Goal: Information Seeking & Learning: Check status

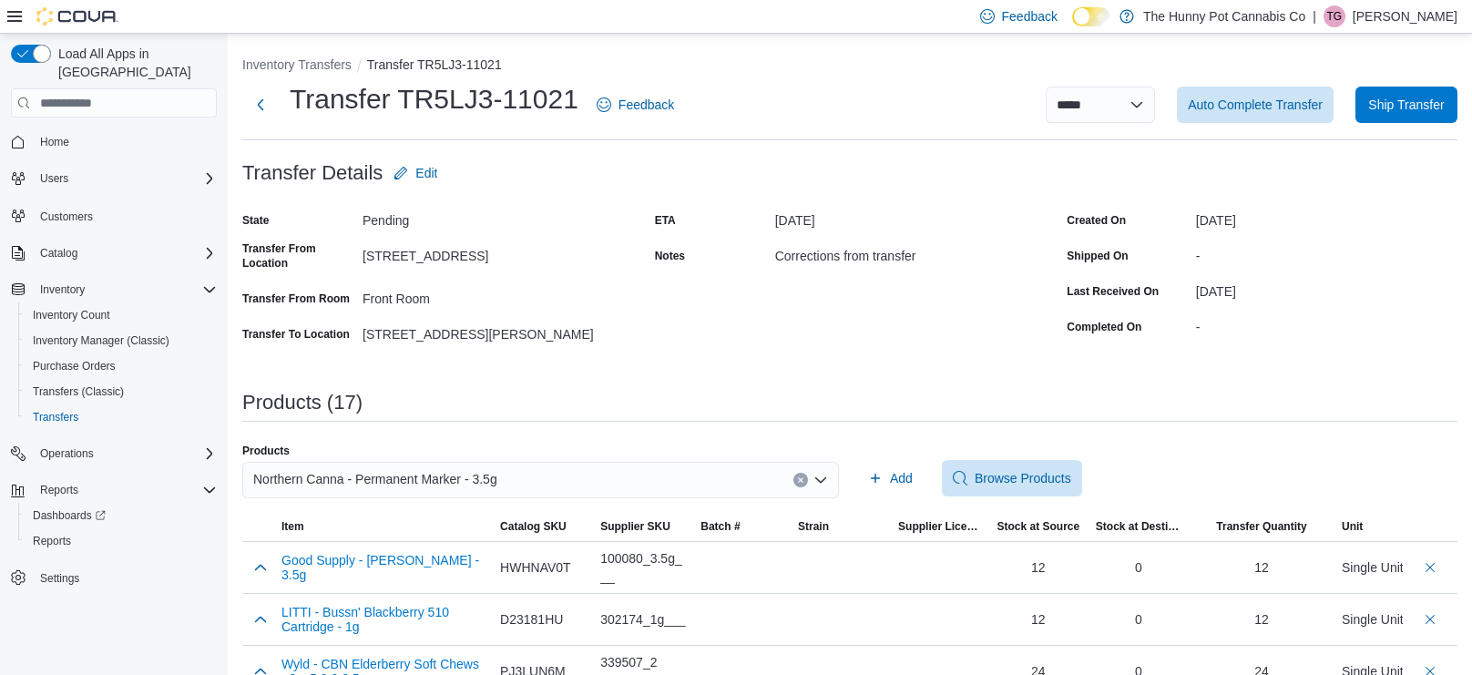
click at [59, 410] on span "Transfers" at bounding box center [56, 417] width 46 height 15
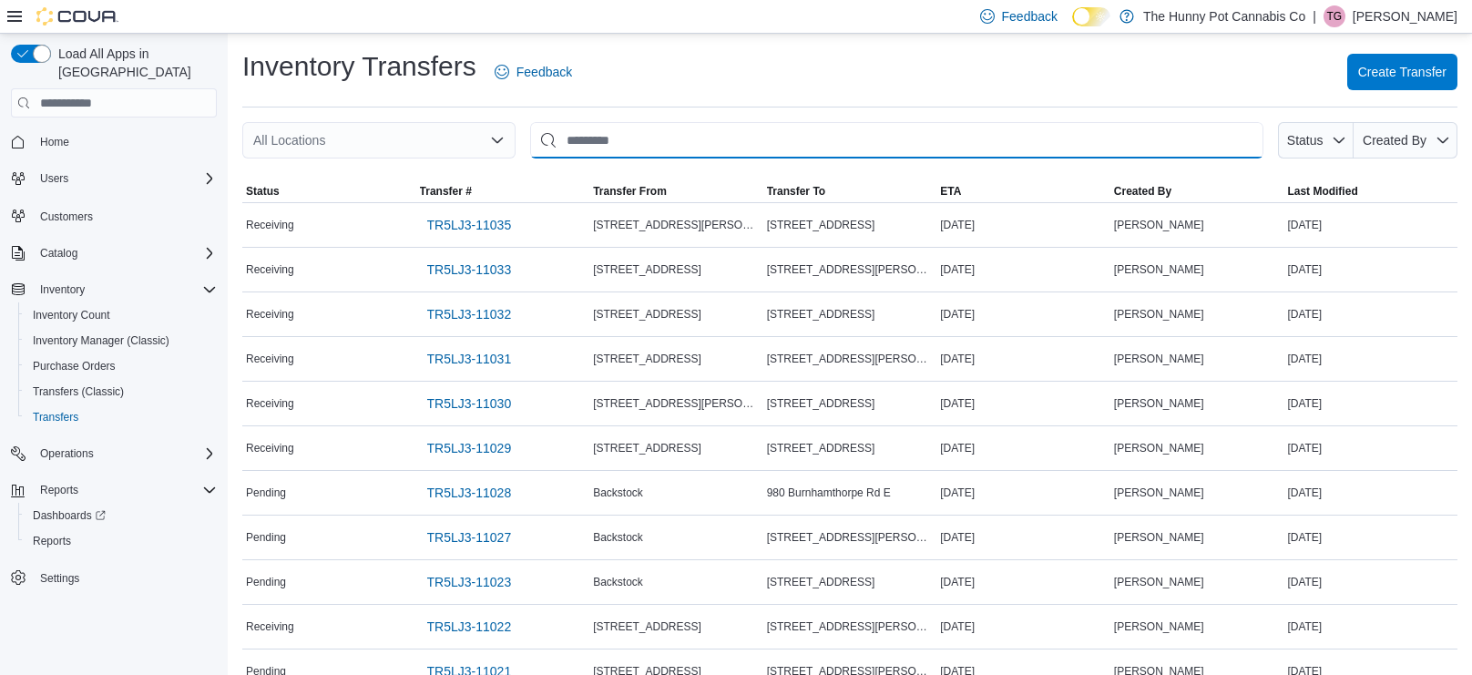
click at [713, 133] on input "This is a search bar. After typing your query, hit enter to filter the results …" at bounding box center [896, 140] width 733 height 36
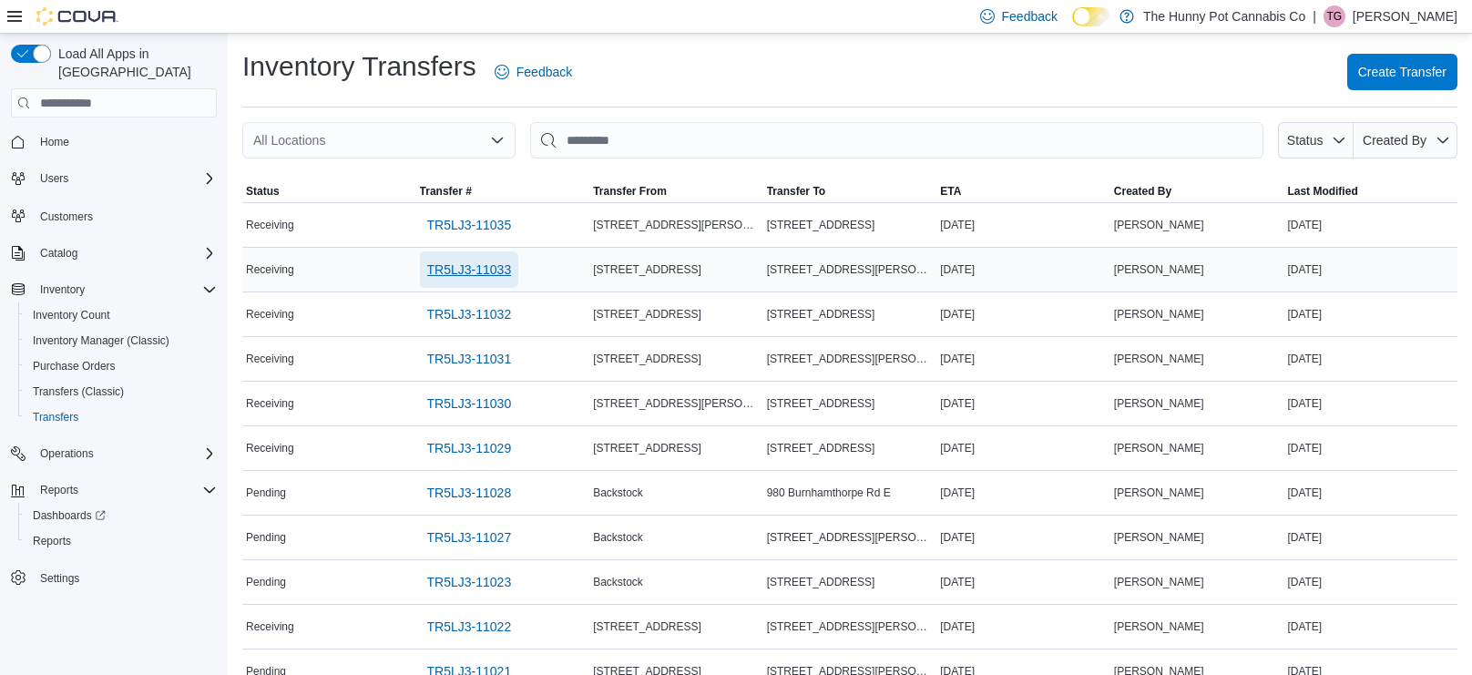
click at [486, 261] on span "TR5LJ3-11033" at bounding box center [469, 270] width 85 height 18
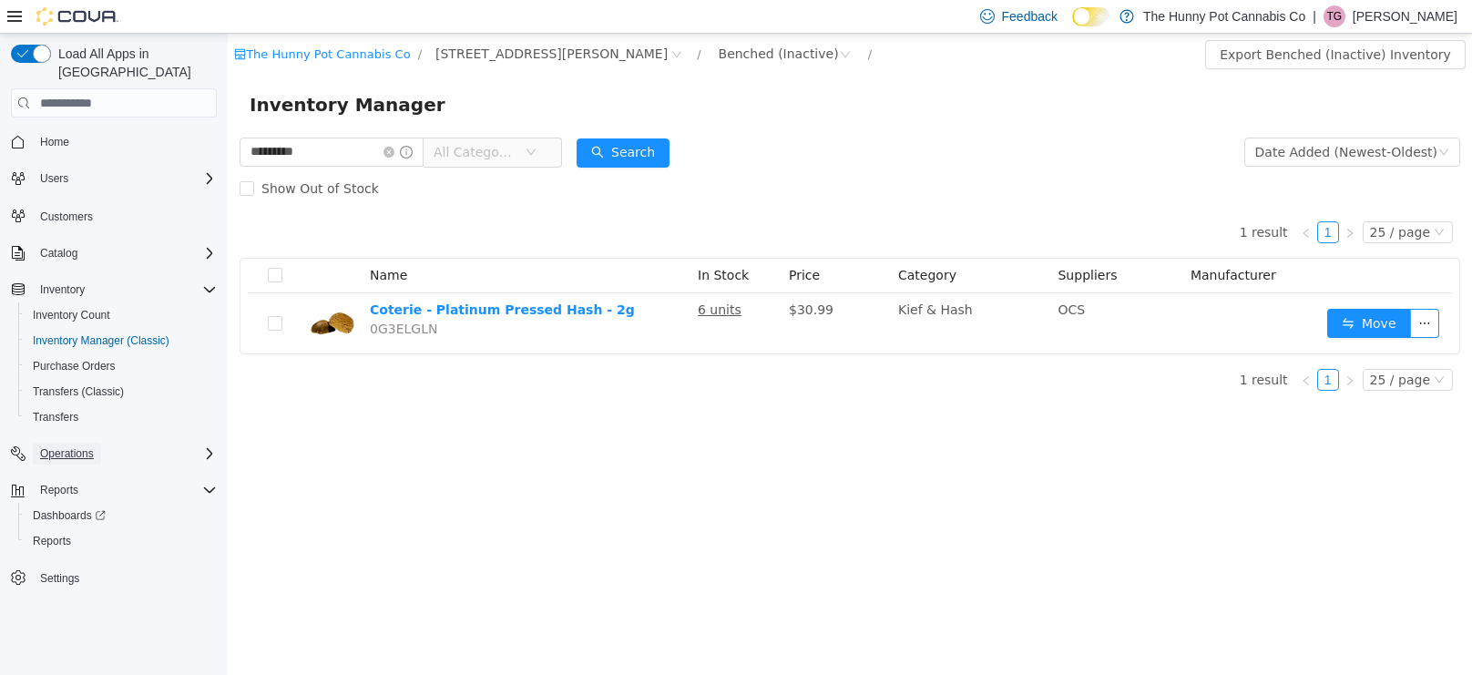
click at [78, 446] on span "Operations" at bounding box center [67, 453] width 54 height 15
click at [83, 472] on span "Cash Management" at bounding box center [79, 479] width 92 height 15
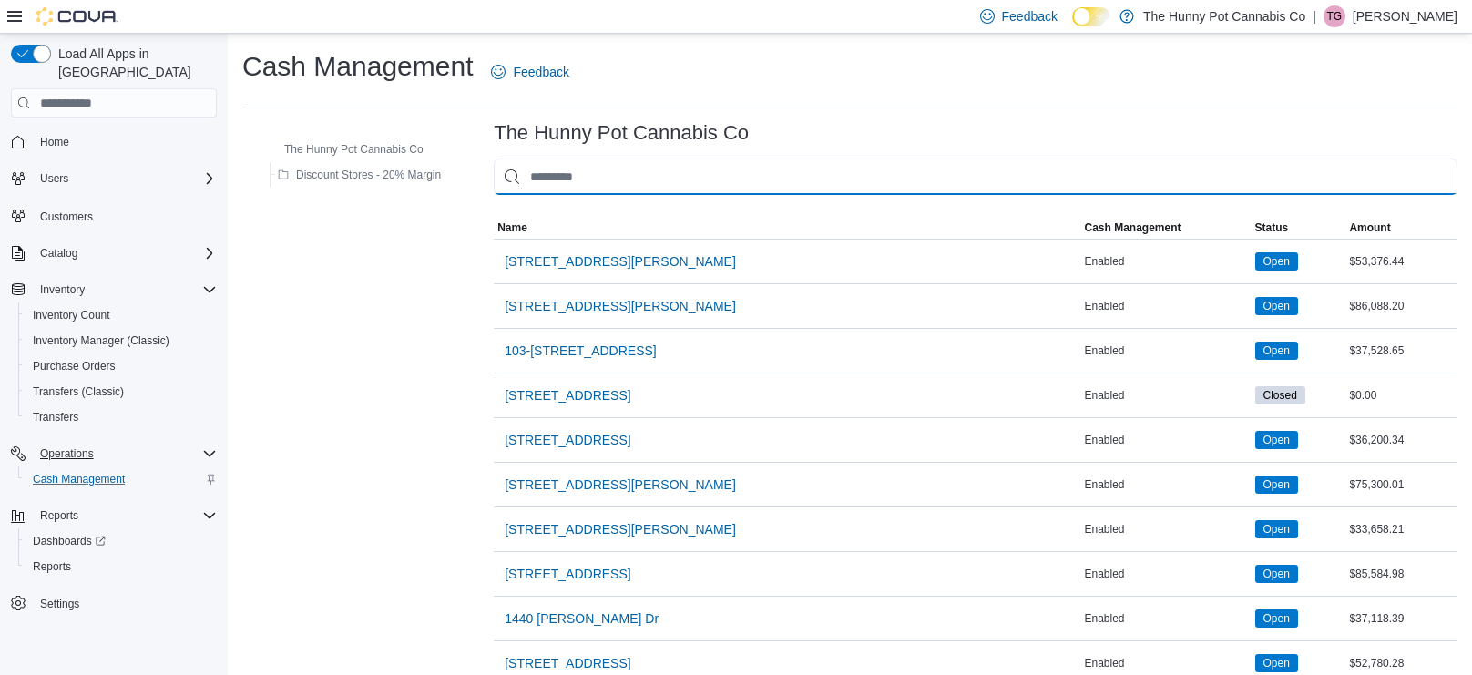
click at [565, 186] on input "This is a search bar. As you type, the results lower in the page will automatic…" at bounding box center [976, 177] width 964 height 36
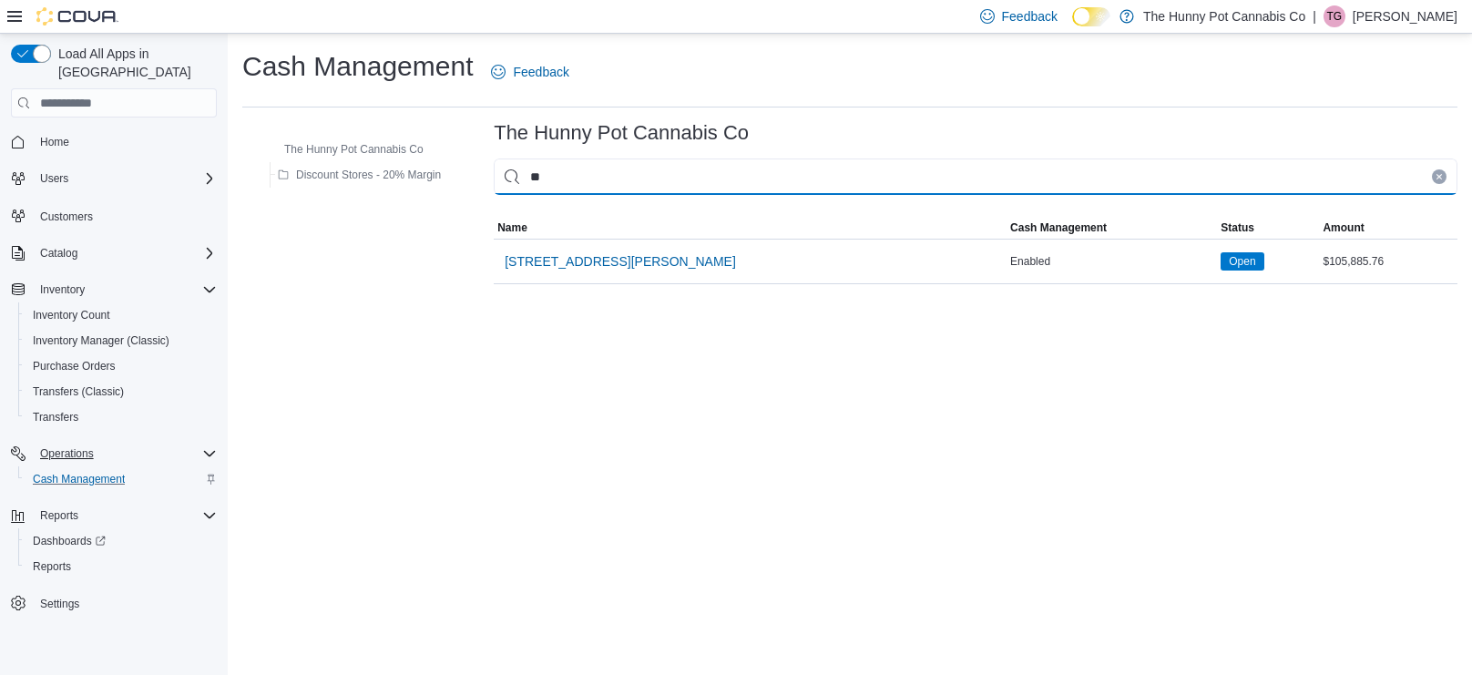
type input "***"
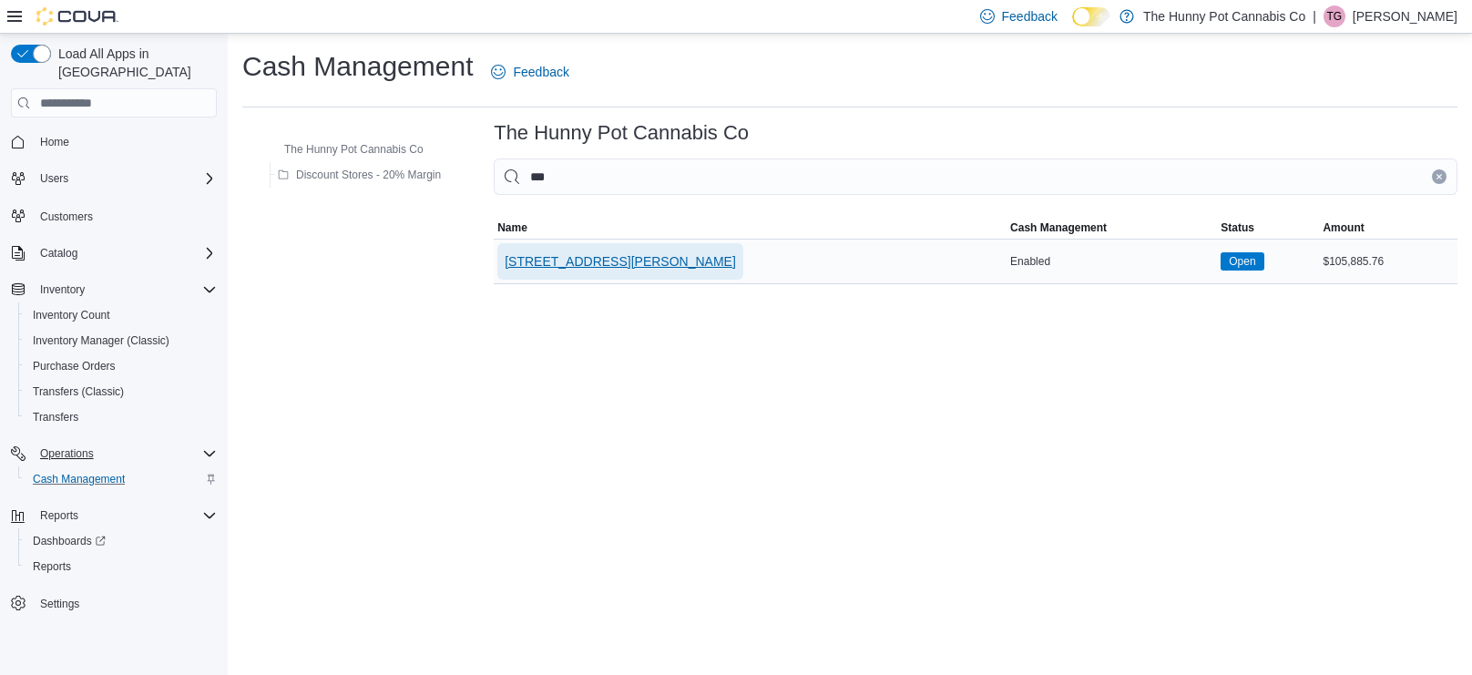
click at [533, 261] on span "[STREET_ADDRESS][PERSON_NAME]" at bounding box center [620, 261] width 231 height 18
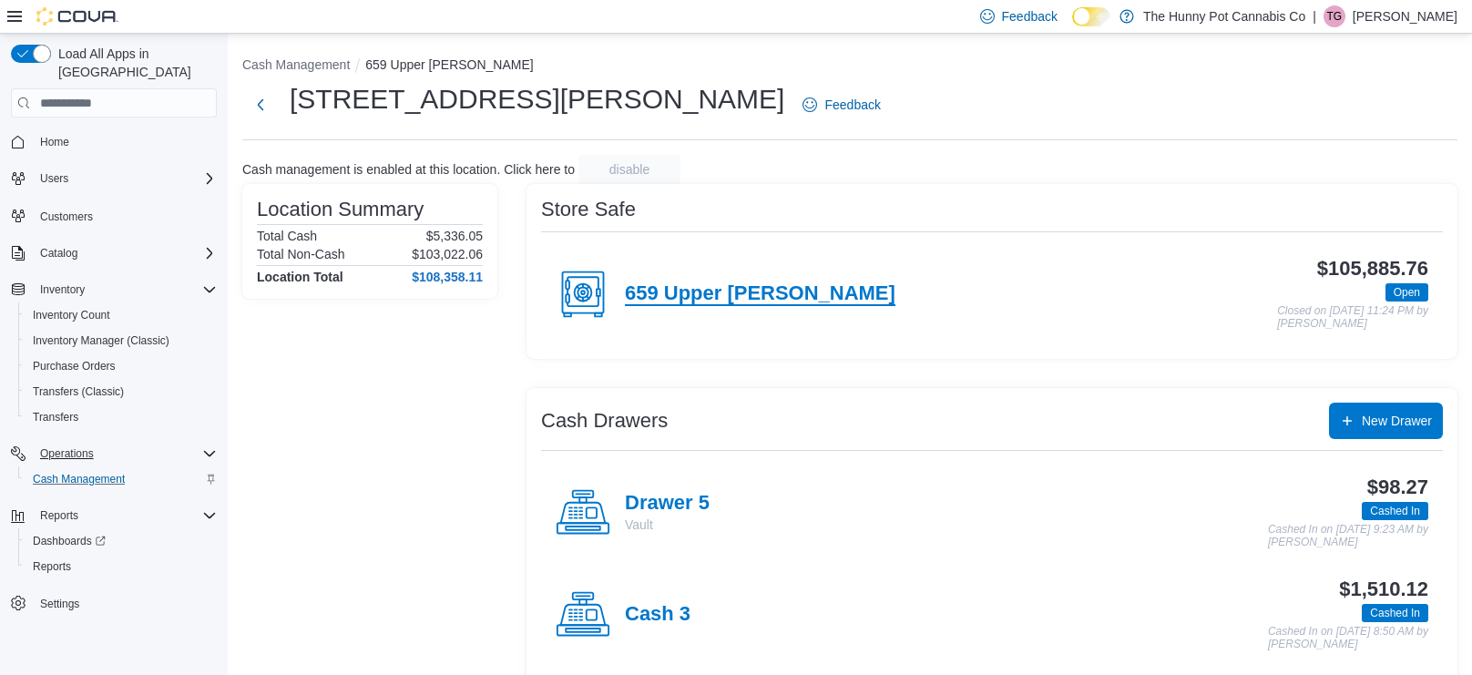
click at [637, 292] on h4 "659 Upper James" at bounding box center [760, 294] width 271 height 24
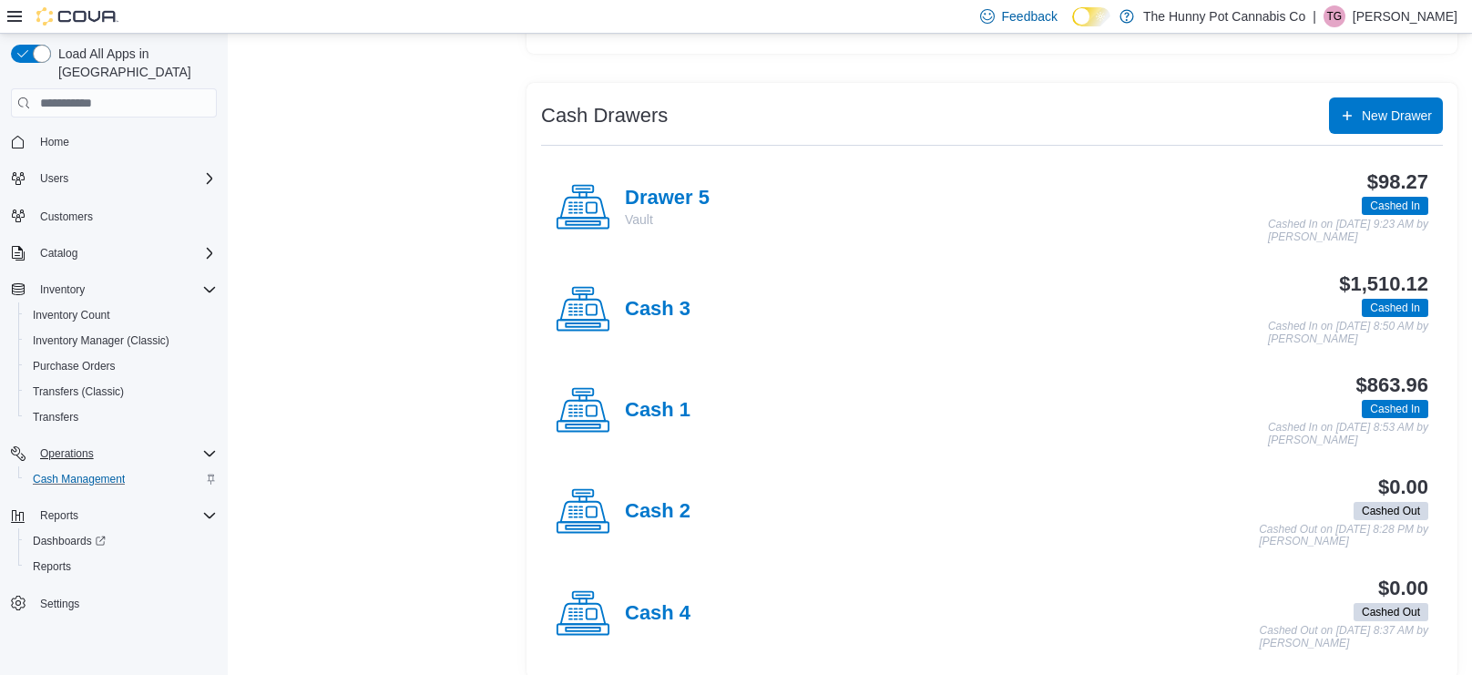
scroll to position [320, 0]
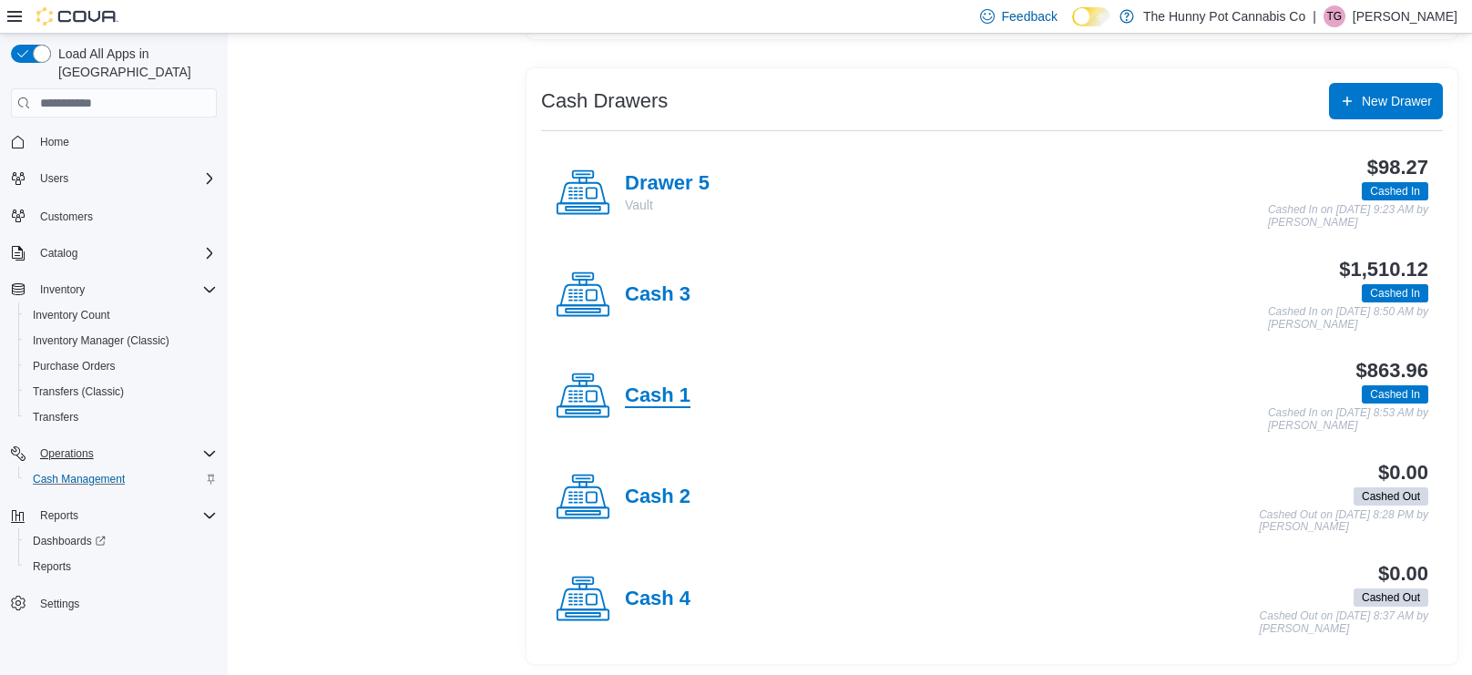
click at [653, 393] on h4 "Cash 1" at bounding box center [658, 396] width 66 height 24
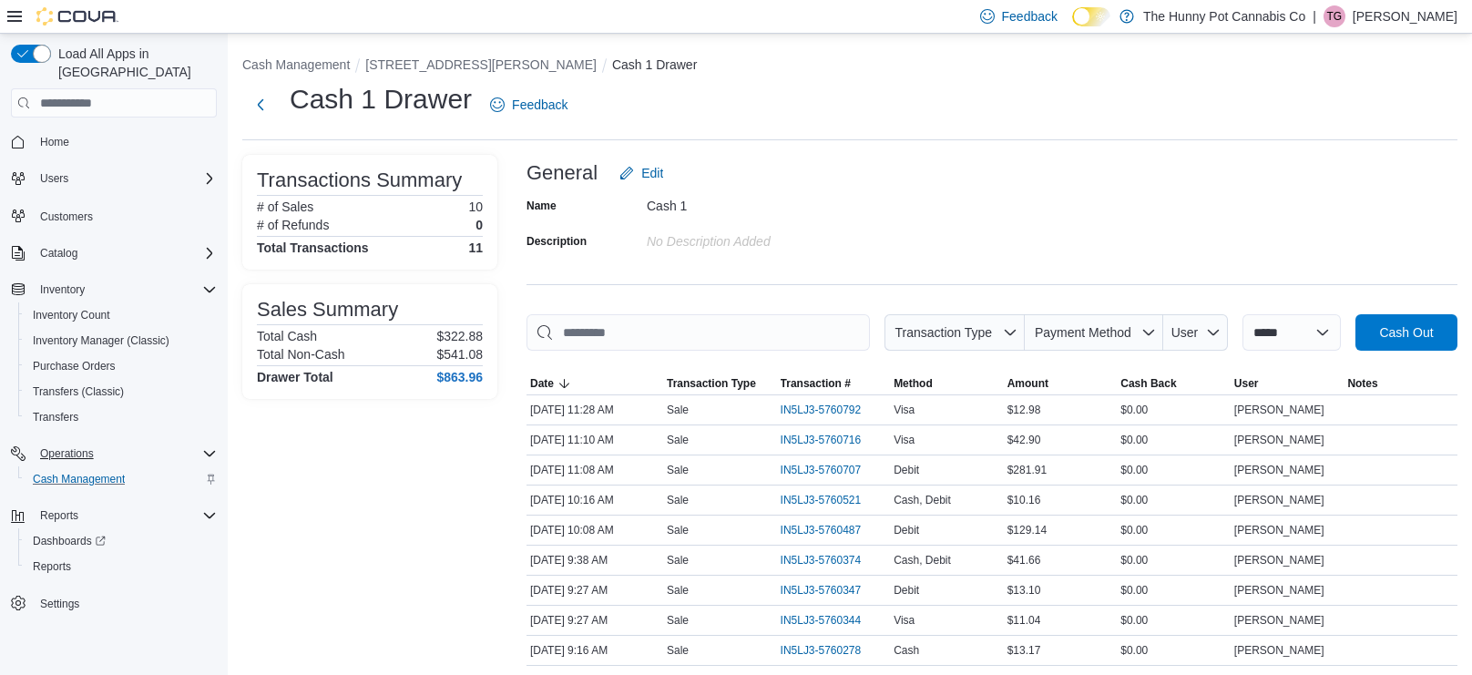
scroll to position [137, 0]
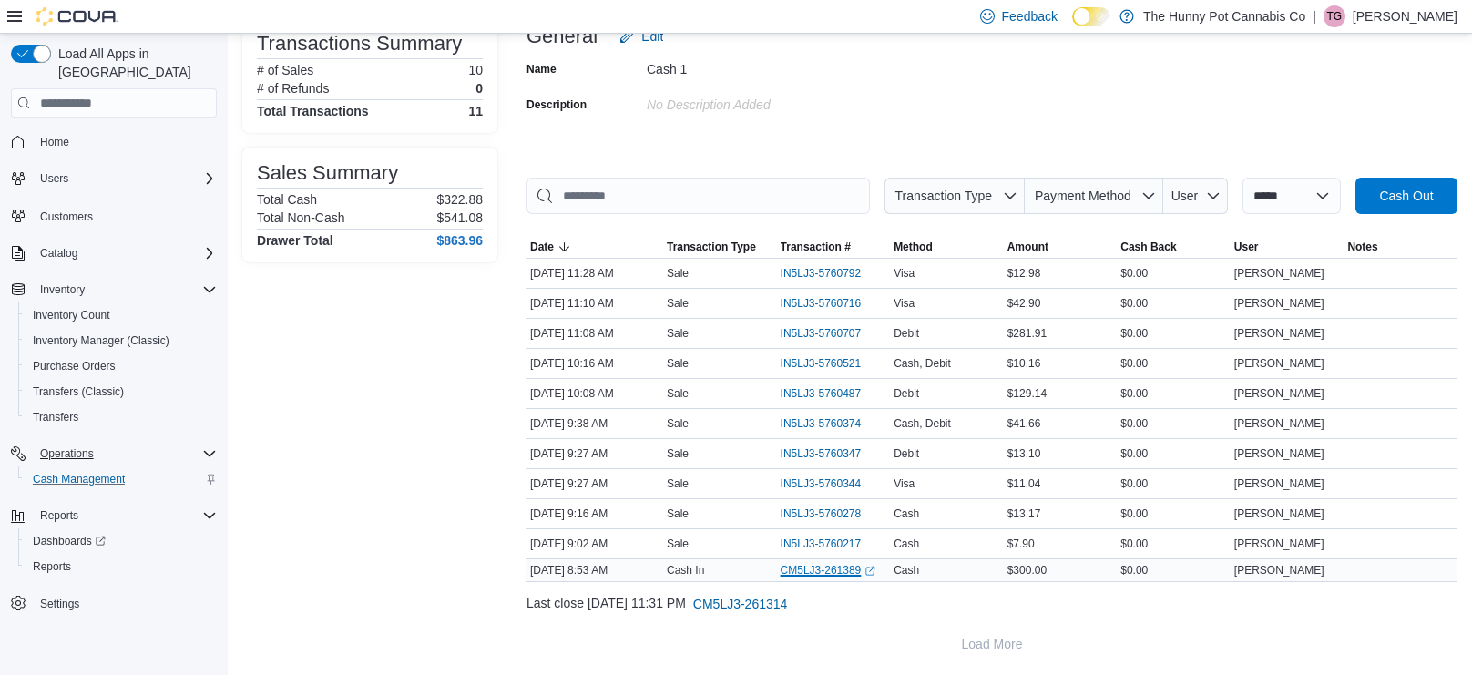
click at [823, 567] on link "CM5LJ3-261389 (opens in a new tab or window)" at bounding box center [829, 570] width 96 height 15
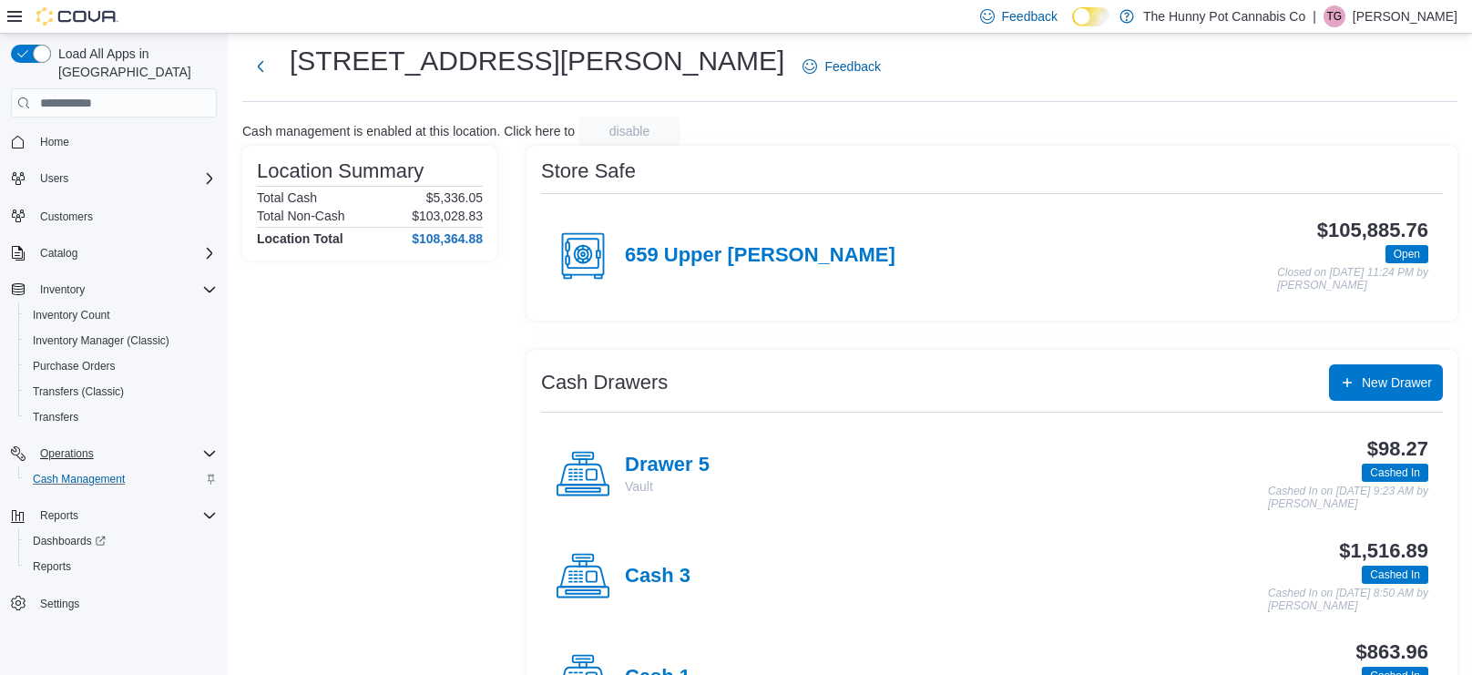
scroll to position [85, 0]
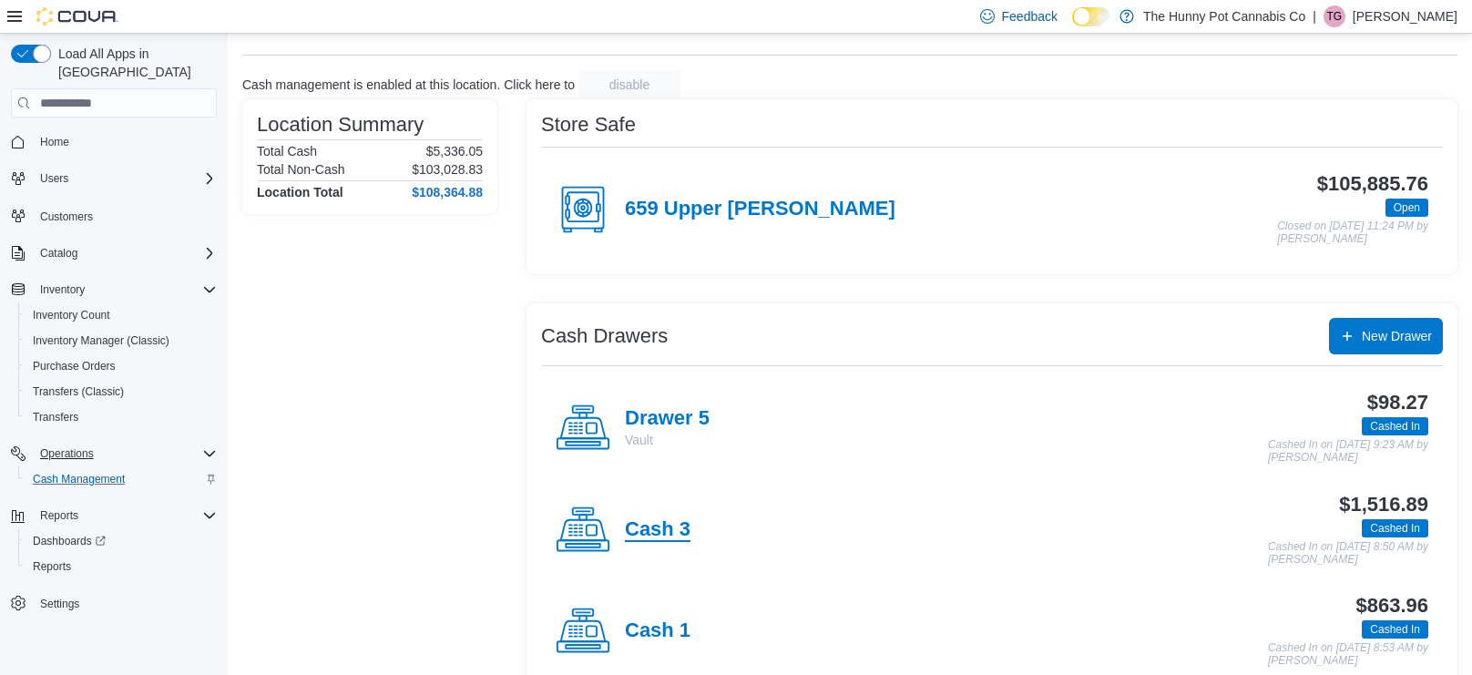
click at [665, 521] on h4 "Cash 3" at bounding box center [658, 530] width 66 height 24
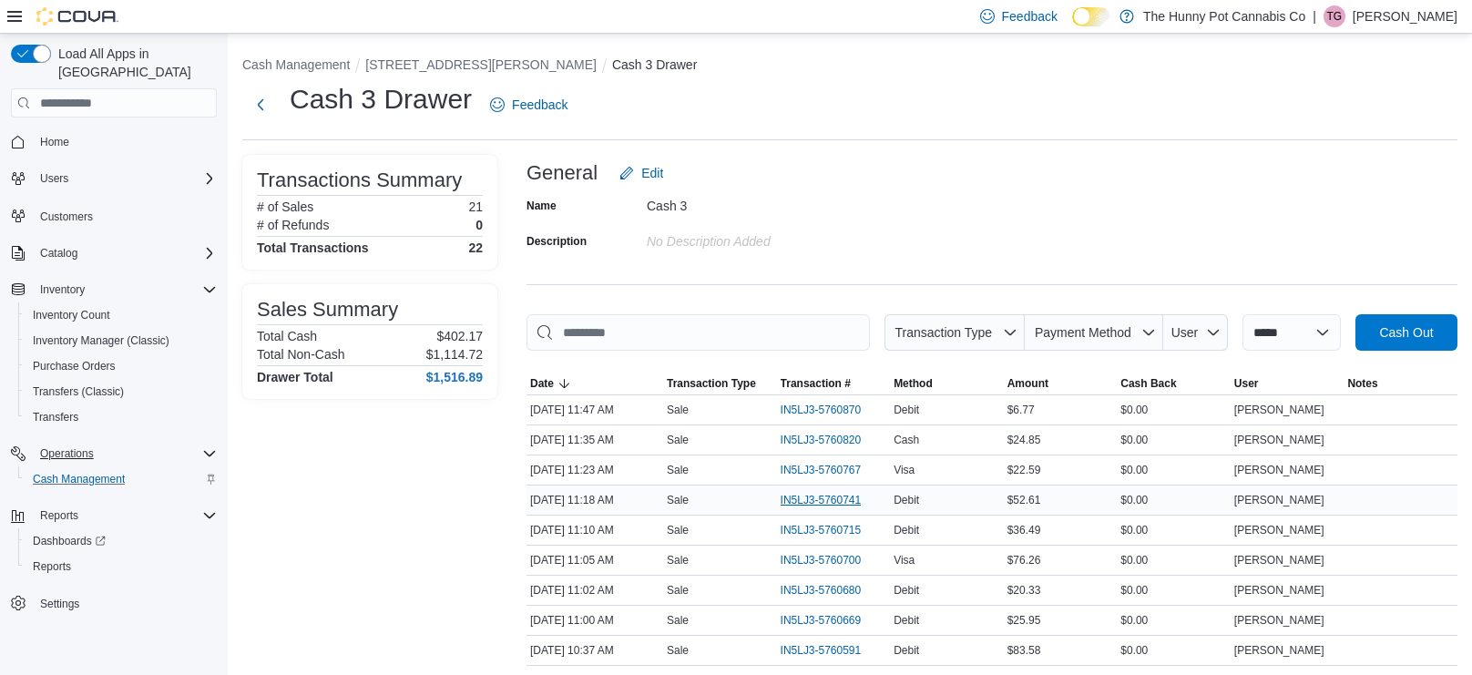
scroll to position [466, 0]
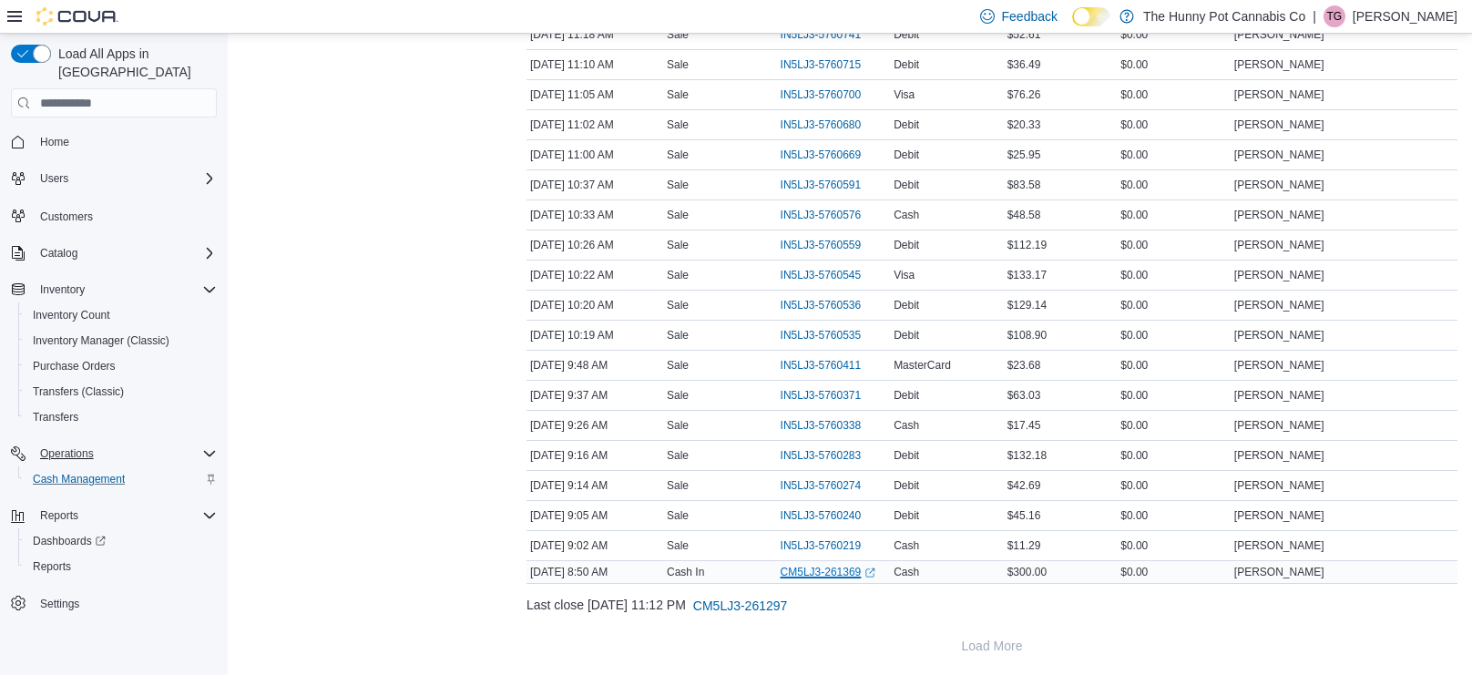
click at [807, 571] on link "CM5LJ3-261369 (opens in a new tab or window)" at bounding box center [829, 572] width 96 height 15
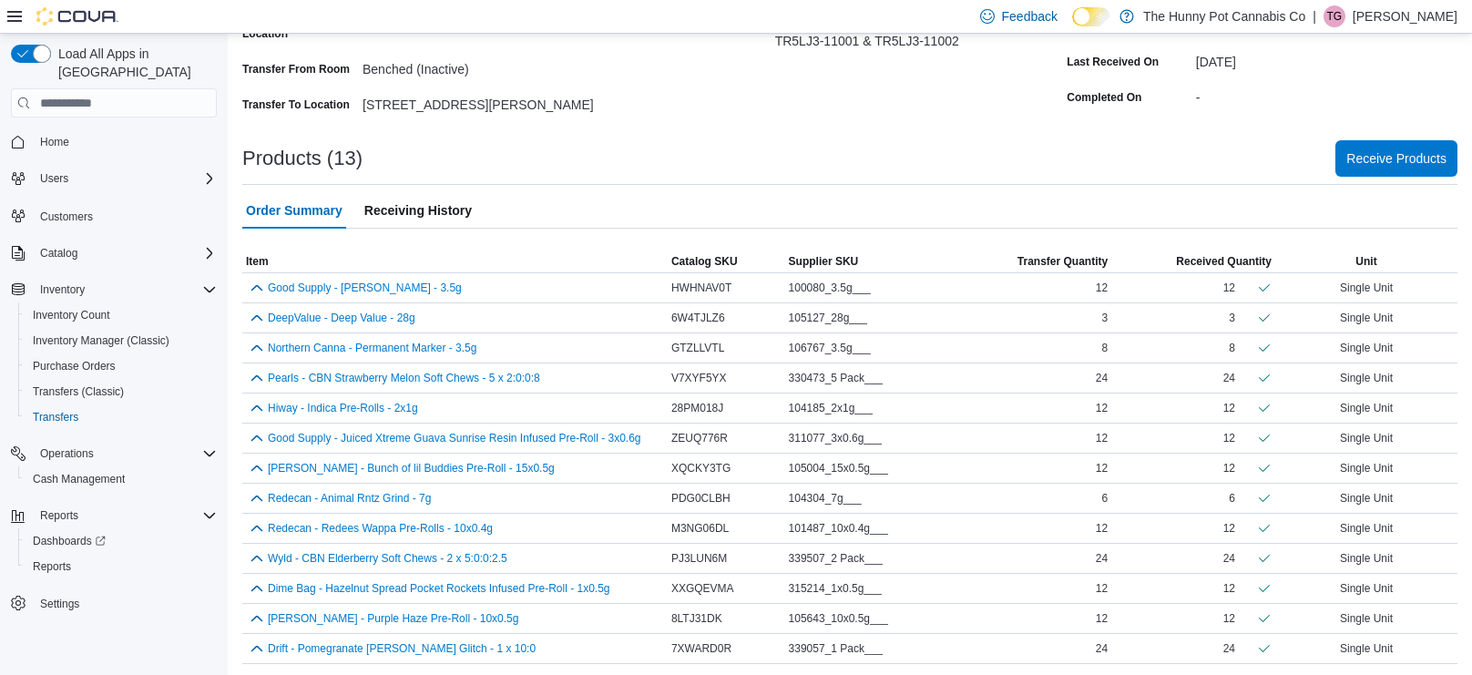
scroll to position [216, 0]
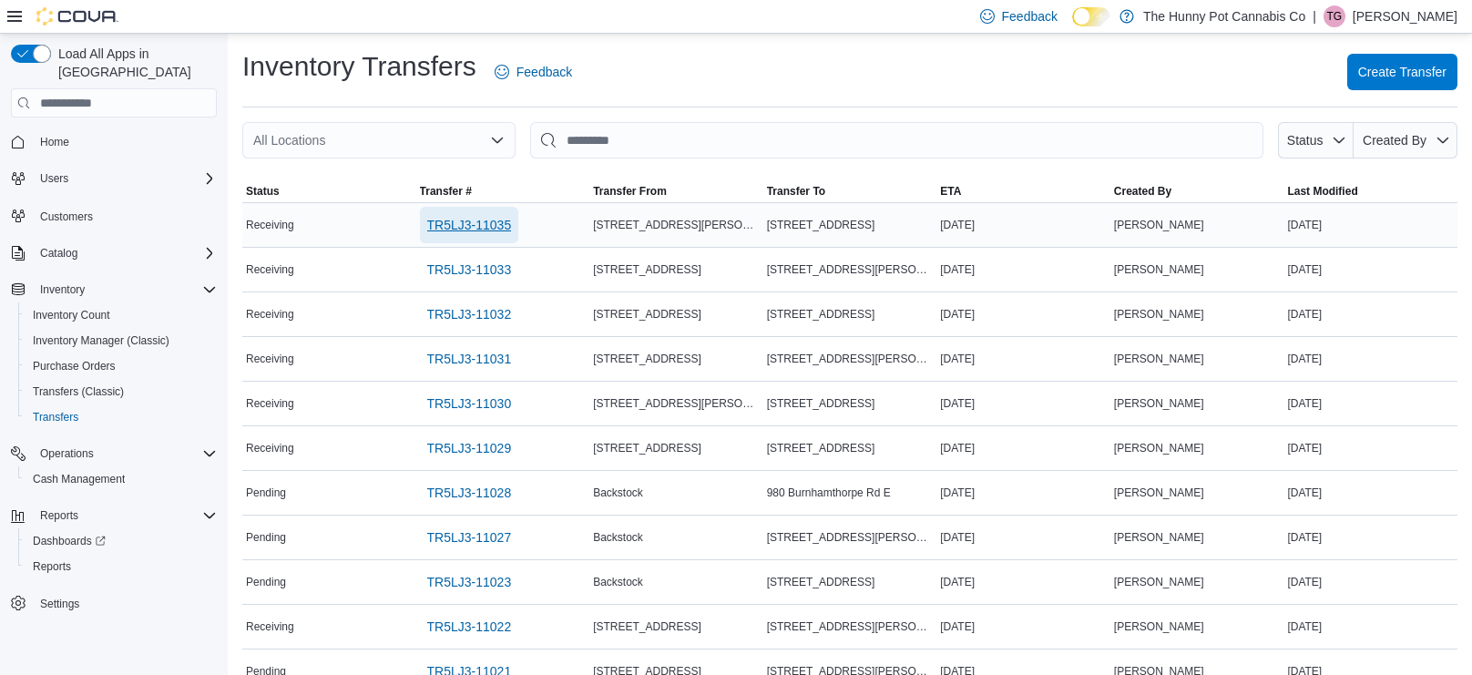
click at [487, 227] on span "TR5LJ3-11035" at bounding box center [469, 225] width 85 height 18
click at [485, 277] on span "TR5LJ3-11033" at bounding box center [469, 270] width 85 height 18
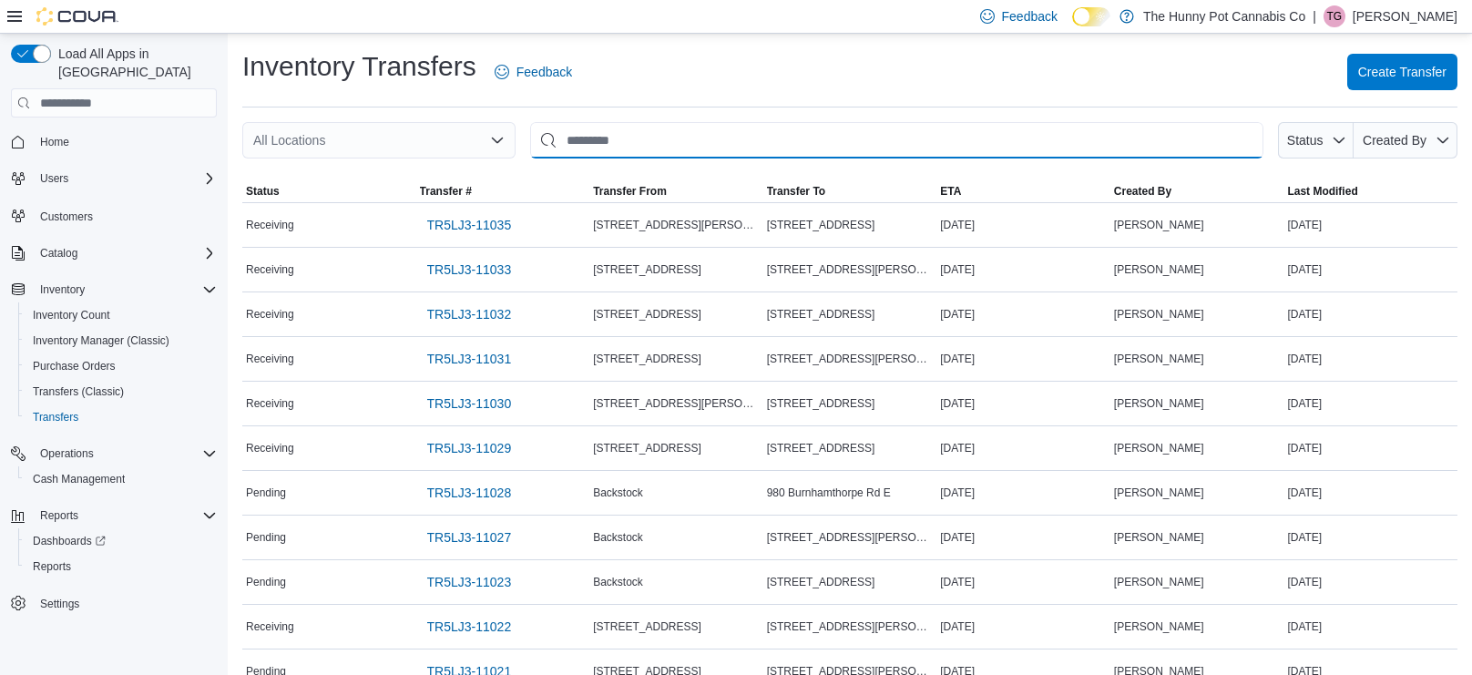
click at [568, 142] on input "This is a search bar. After typing your query, hit enter to filter the results …" at bounding box center [896, 140] width 733 height 36
type input "***"
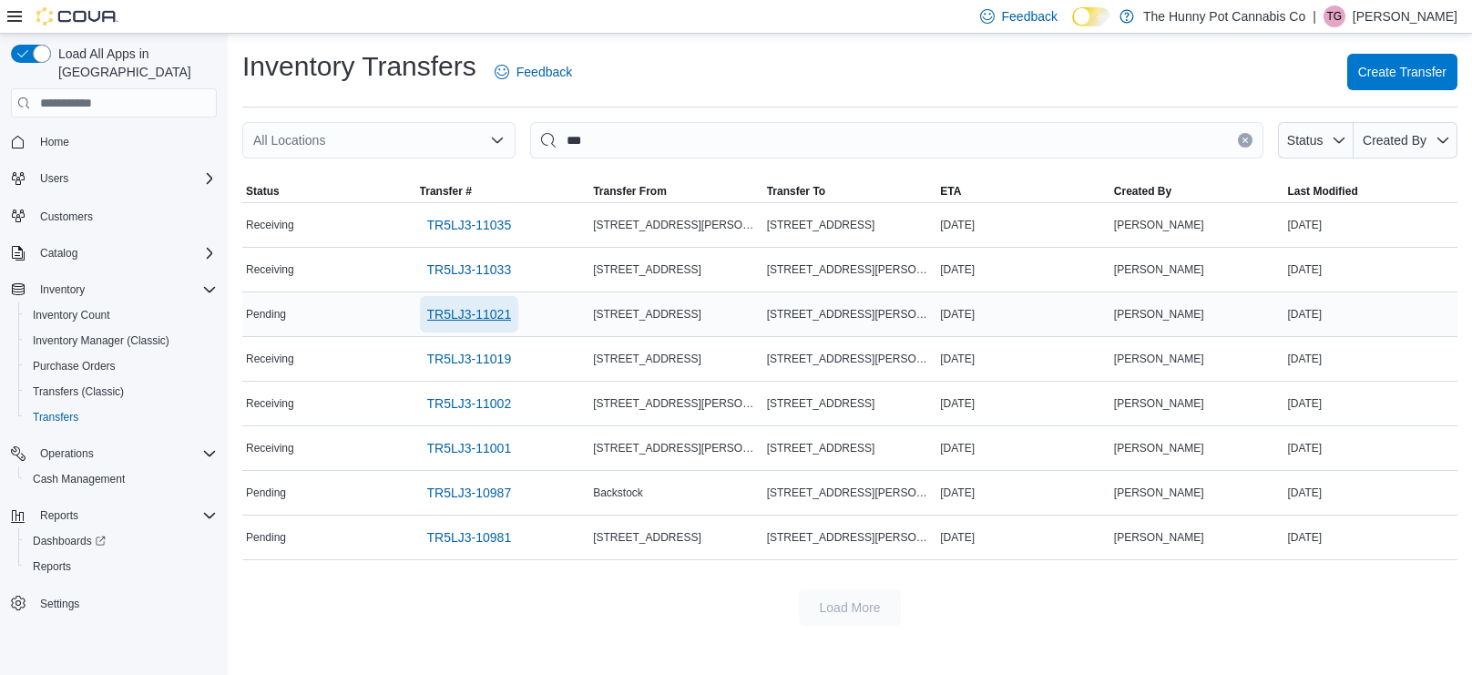
click at [431, 309] on span "TR5LJ3-11021" at bounding box center [469, 314] width 85 height 18
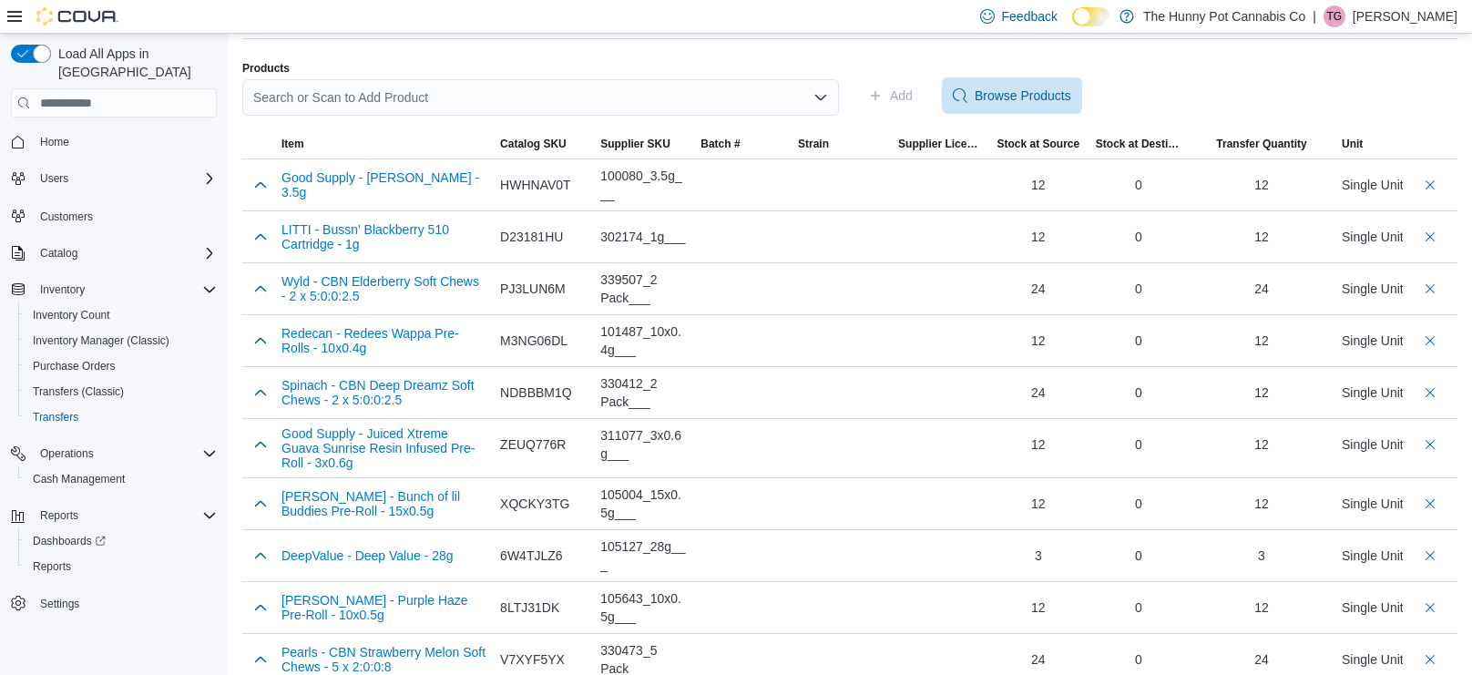
scroll to position [390, 0]
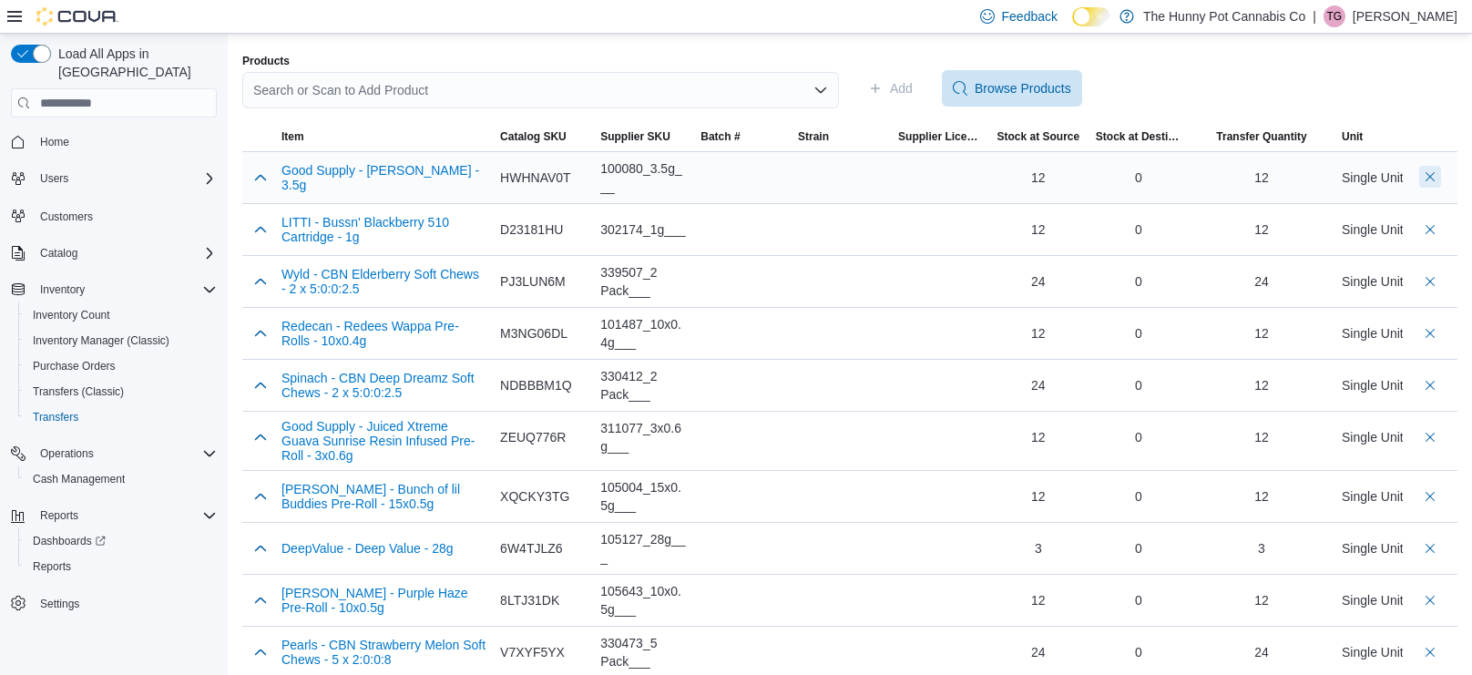
click at [1429, 179] on button "Delete count" at bounding box center [1430, 177] width 22 height 22
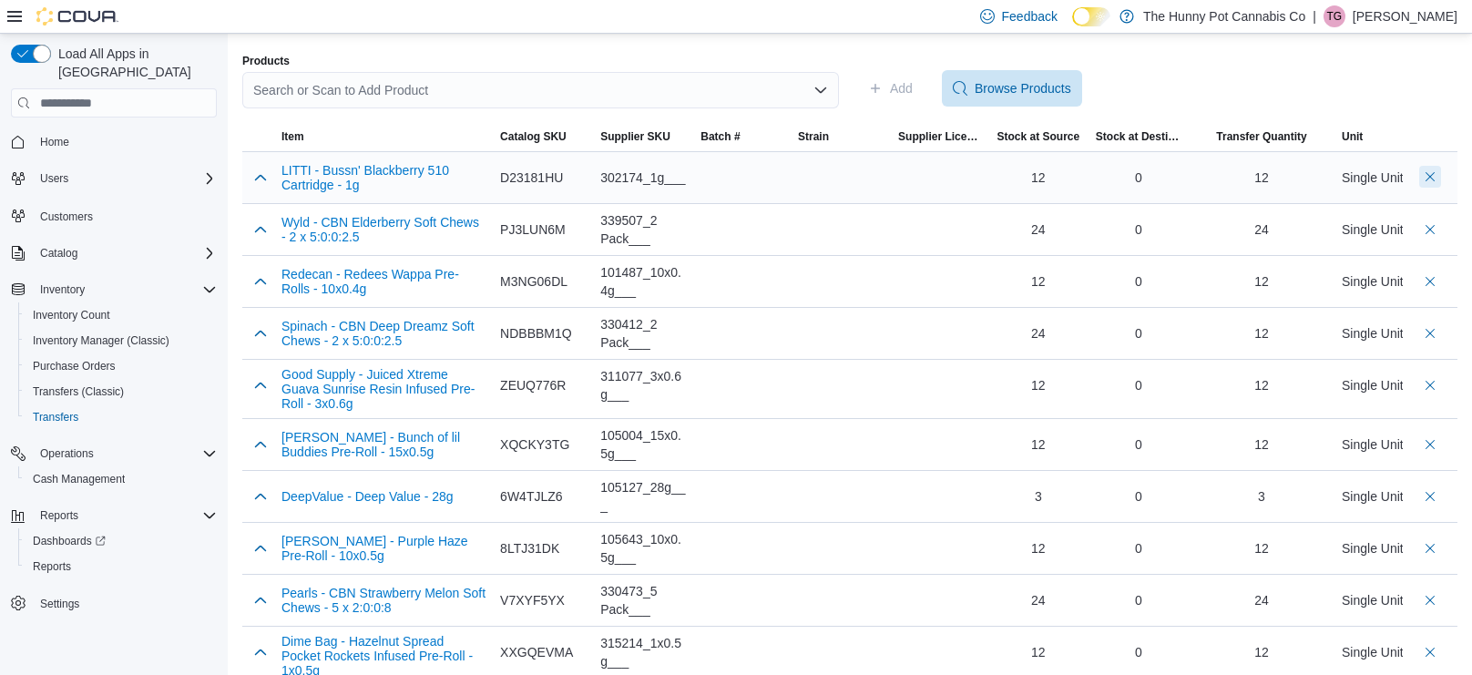
click at [1432, 184] on button "Delete count" at bounding box center [1430, 177] width 22 height 22
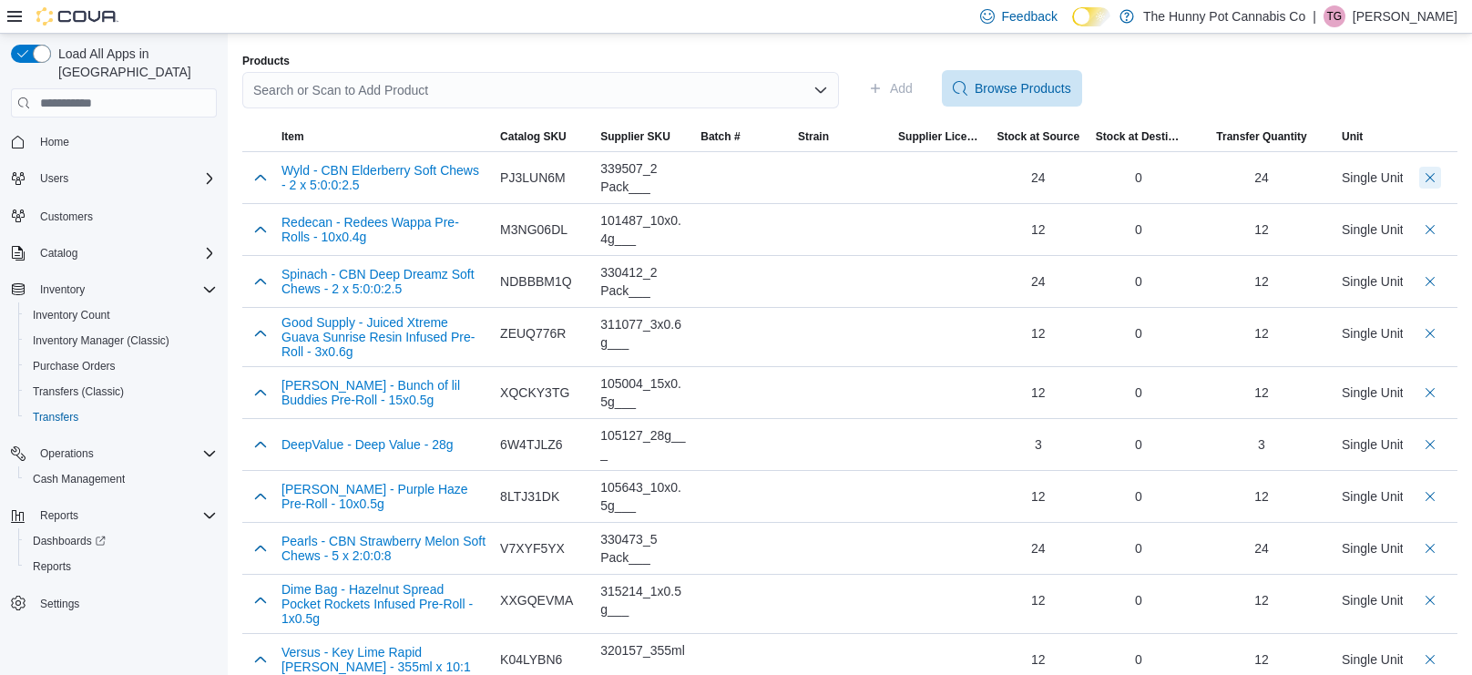
click at [1432, 184] on button "Delete count" at bounding box center [1430, 178] width 22 height 22
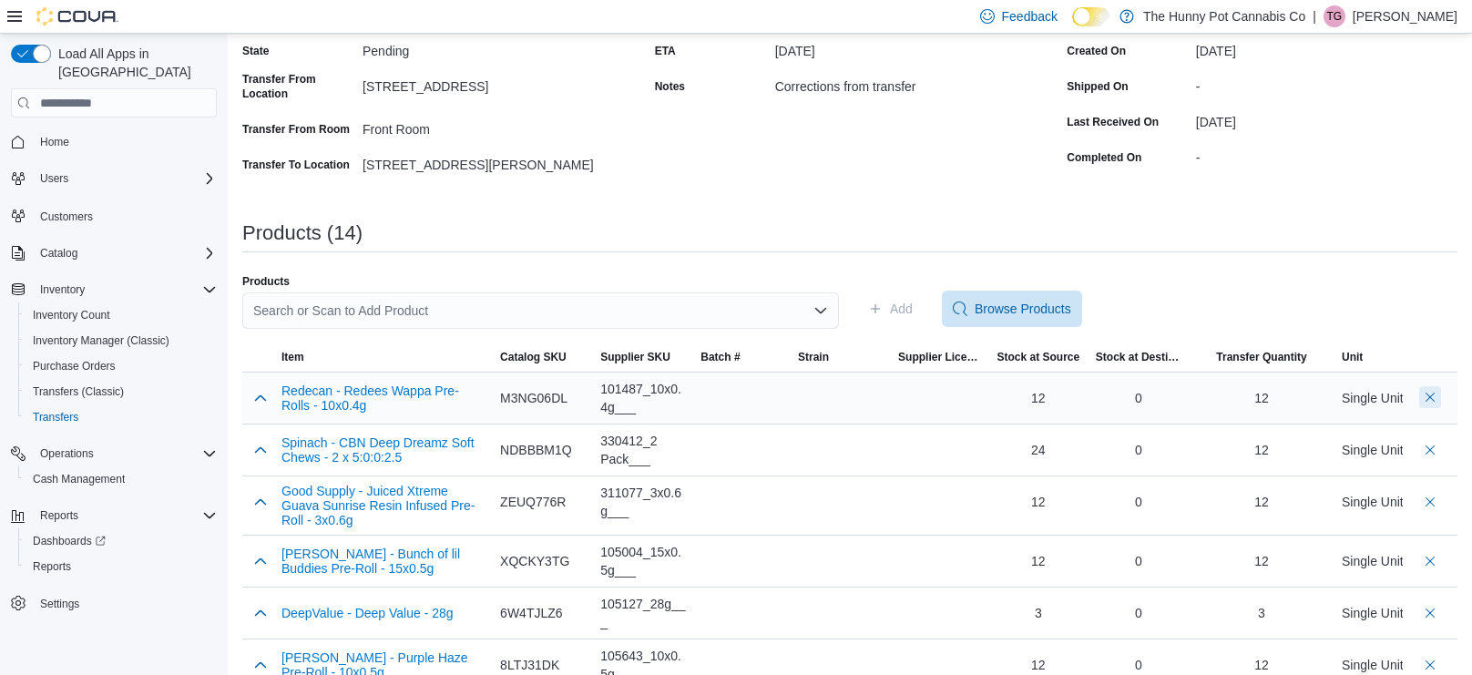
scroll to position [170, 0]
click at [1431, 398] on button "Delete count" at bounding box center [1430, 396] width 22 height 22
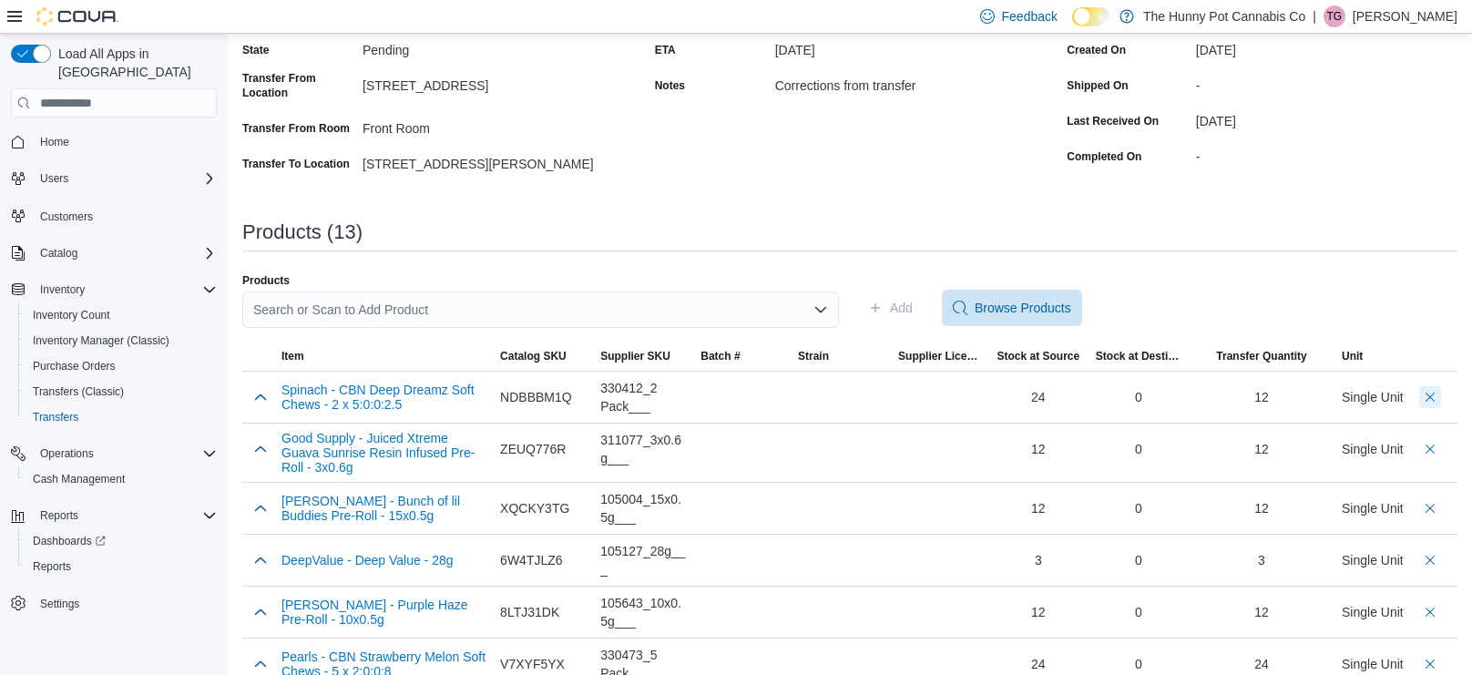
click at [1431, 398] on button "Delete count" at bounding box center [1430, 397] width 22 height 22
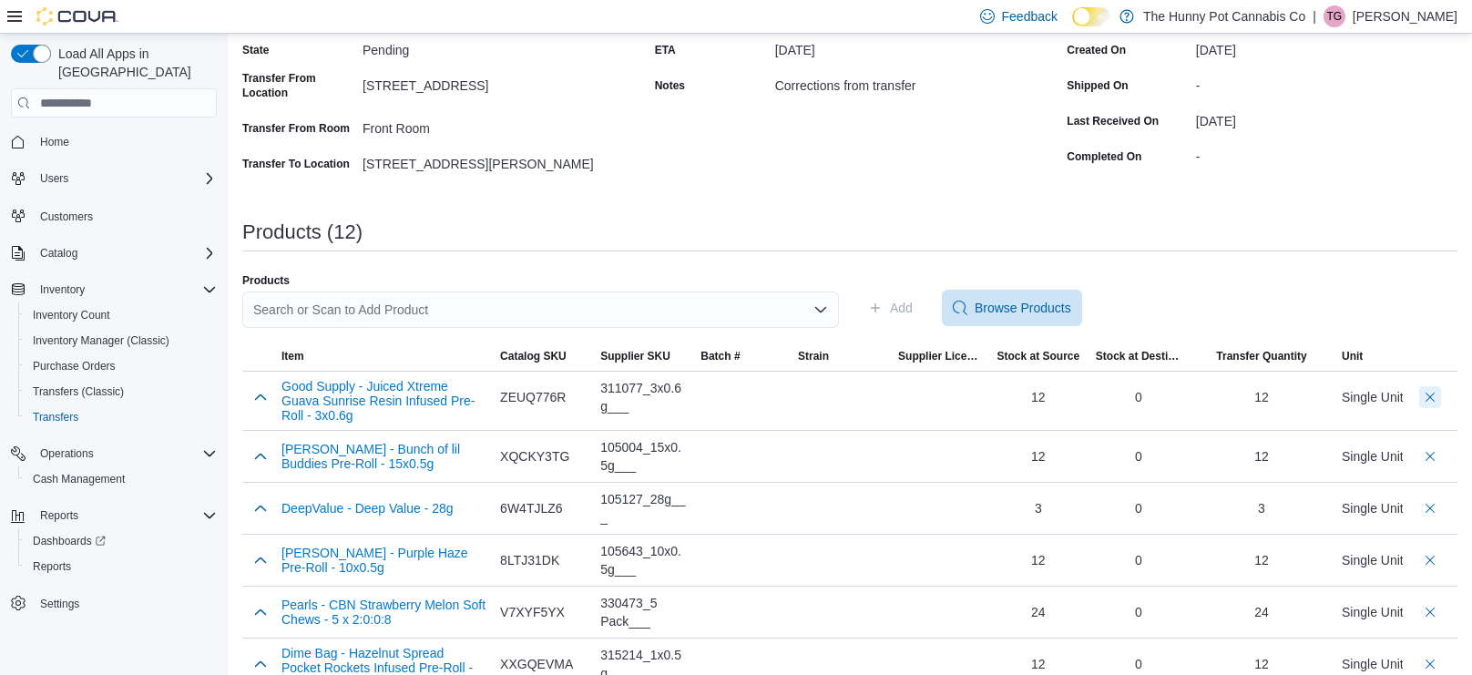
click at [1431, 398] on button "Delete count" at bounding box center [1430, 397] width 22 height 22
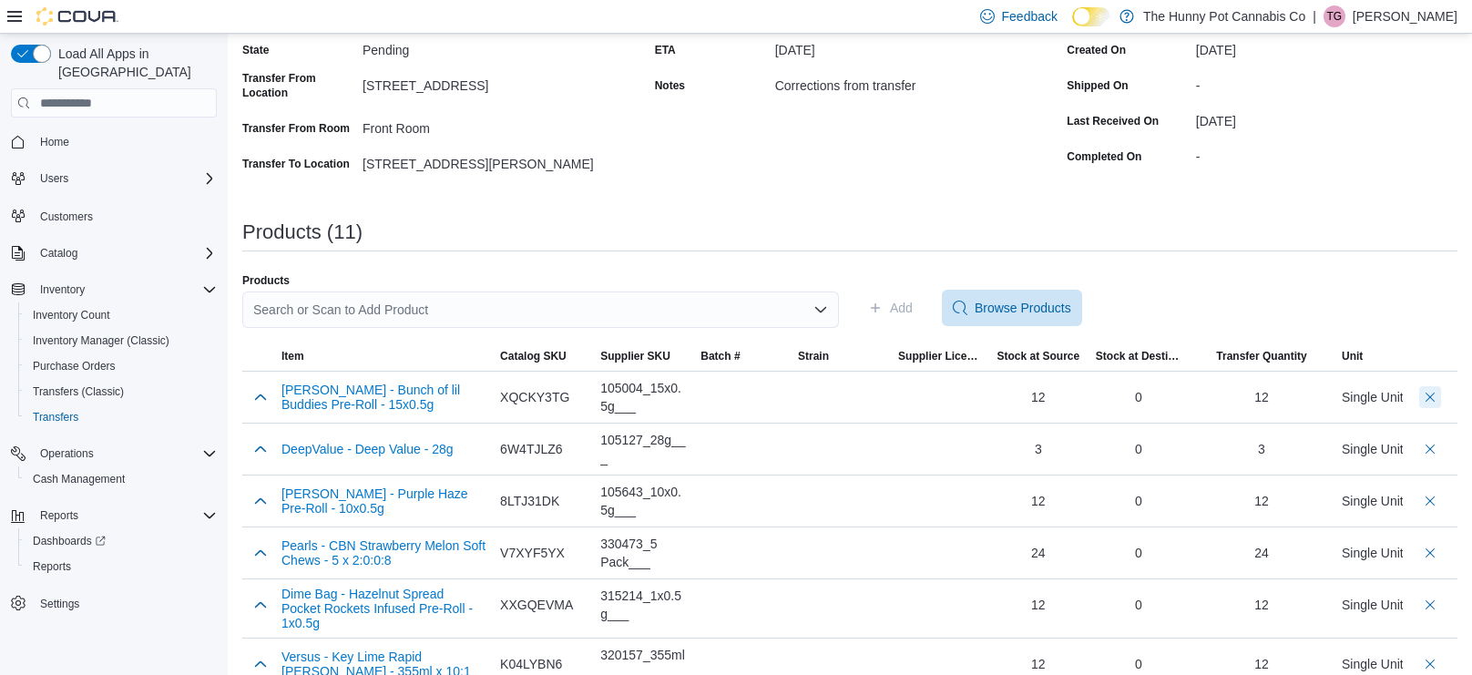
click at [1431, 398] on button "Delete count" at bounding box center [1430, 397] width 22 height 22
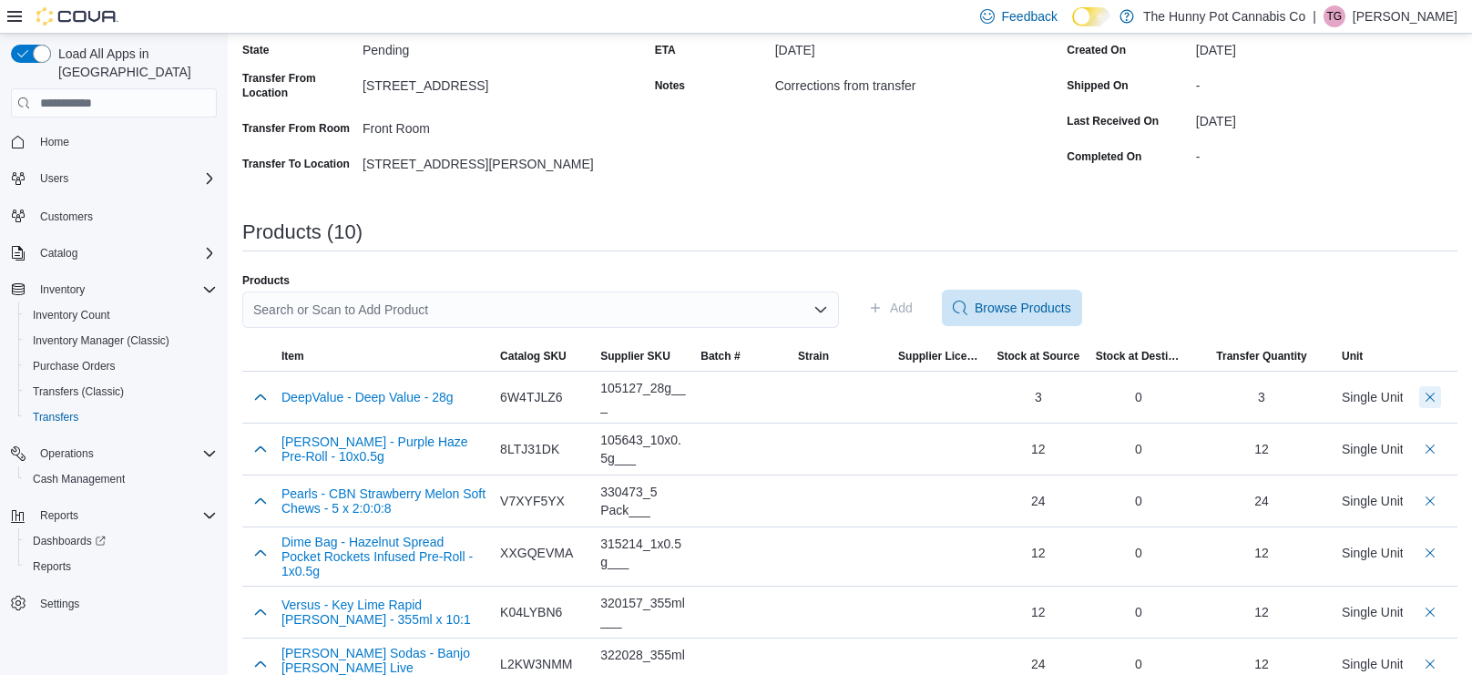
click at [1431, 398] on button "Delete count" at bounding box center [1430, 397] width 22 height 22
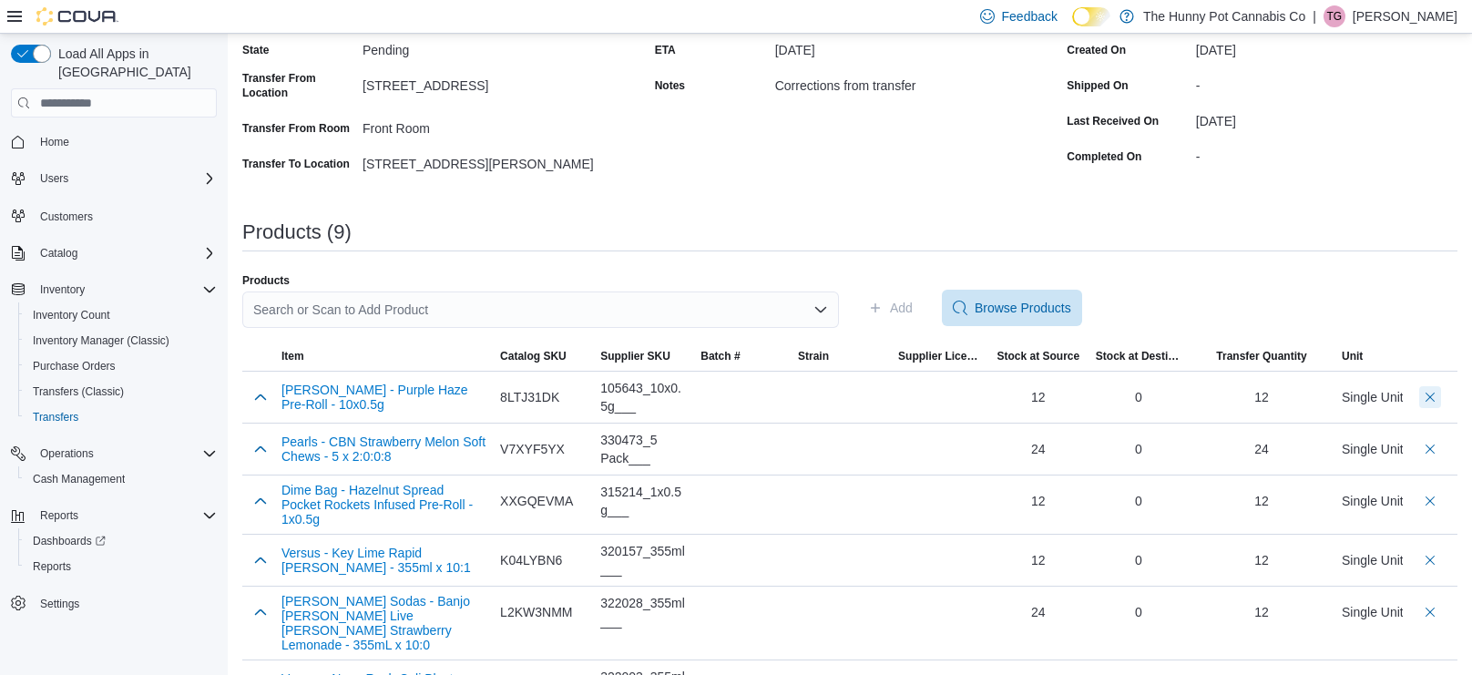
click at [1431, 398] on button "Delete count" at bounding box center [1430, 397] width 22 height 22
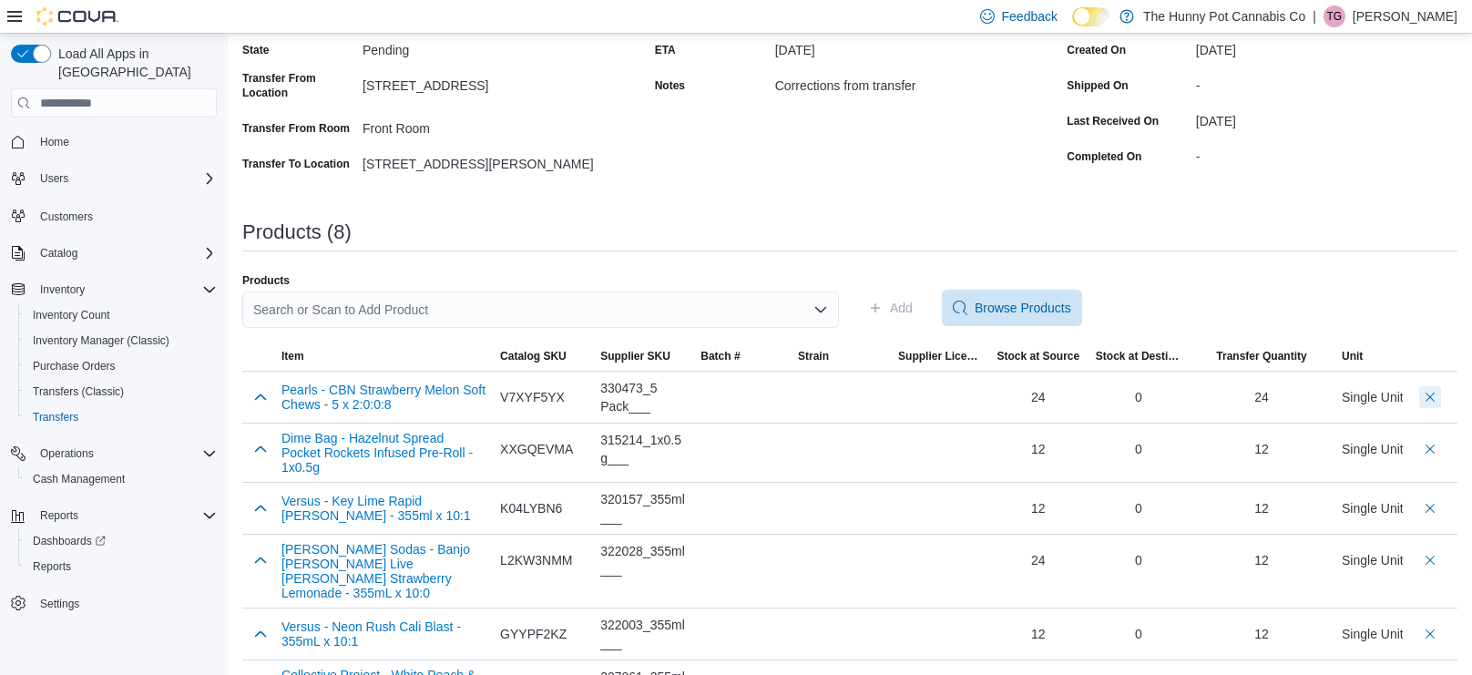
click at [1431, 398] on button "Delete count" at bounding box center [1430, 397] width 22 height 22
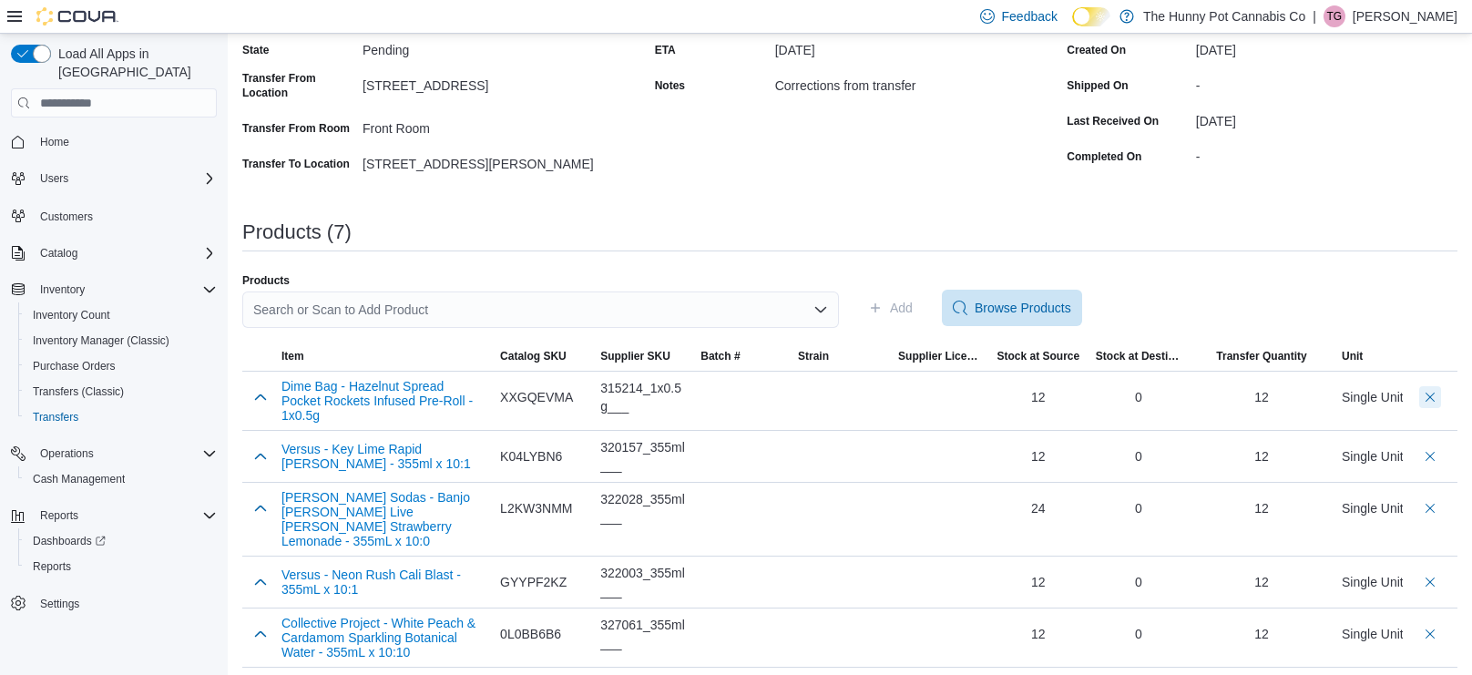
click at [1431, 398] on button "Delete count" at bounding box center [1430, 397] width 22 height 22
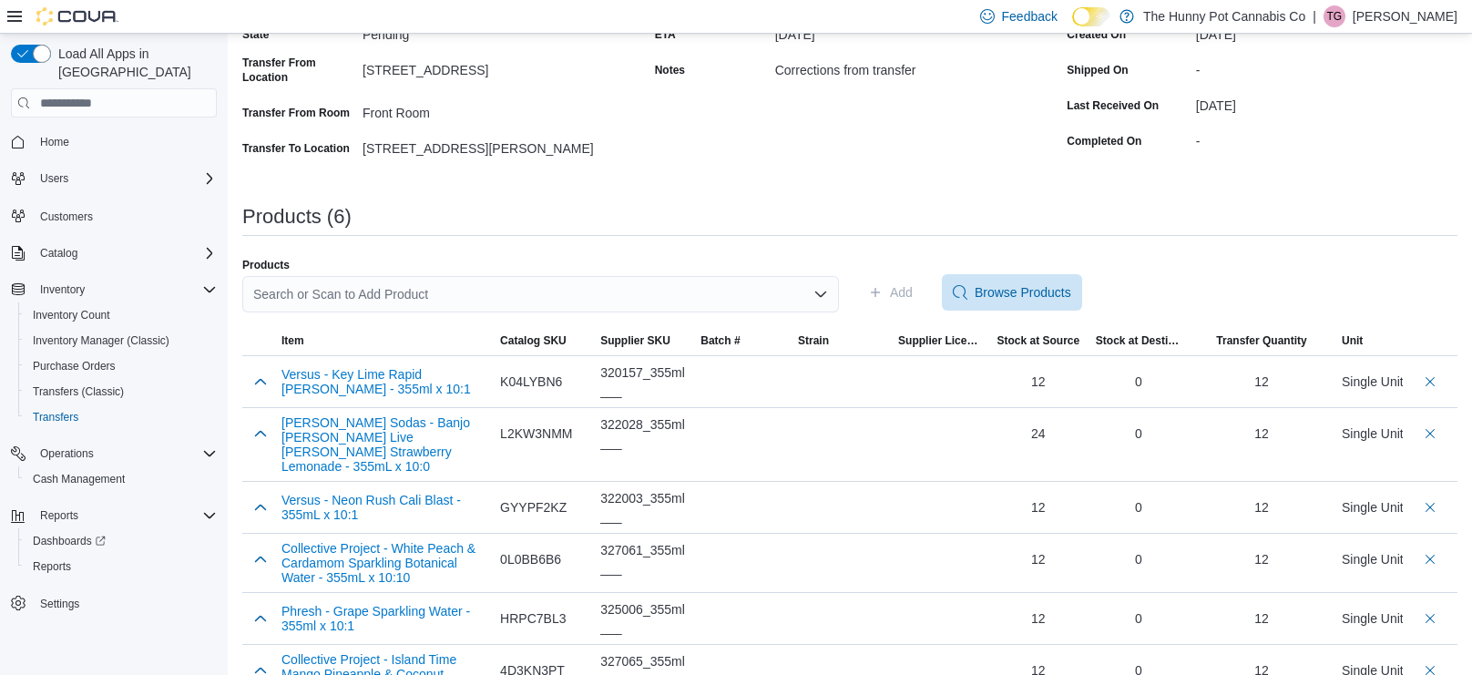
scroll to position [220, 0]
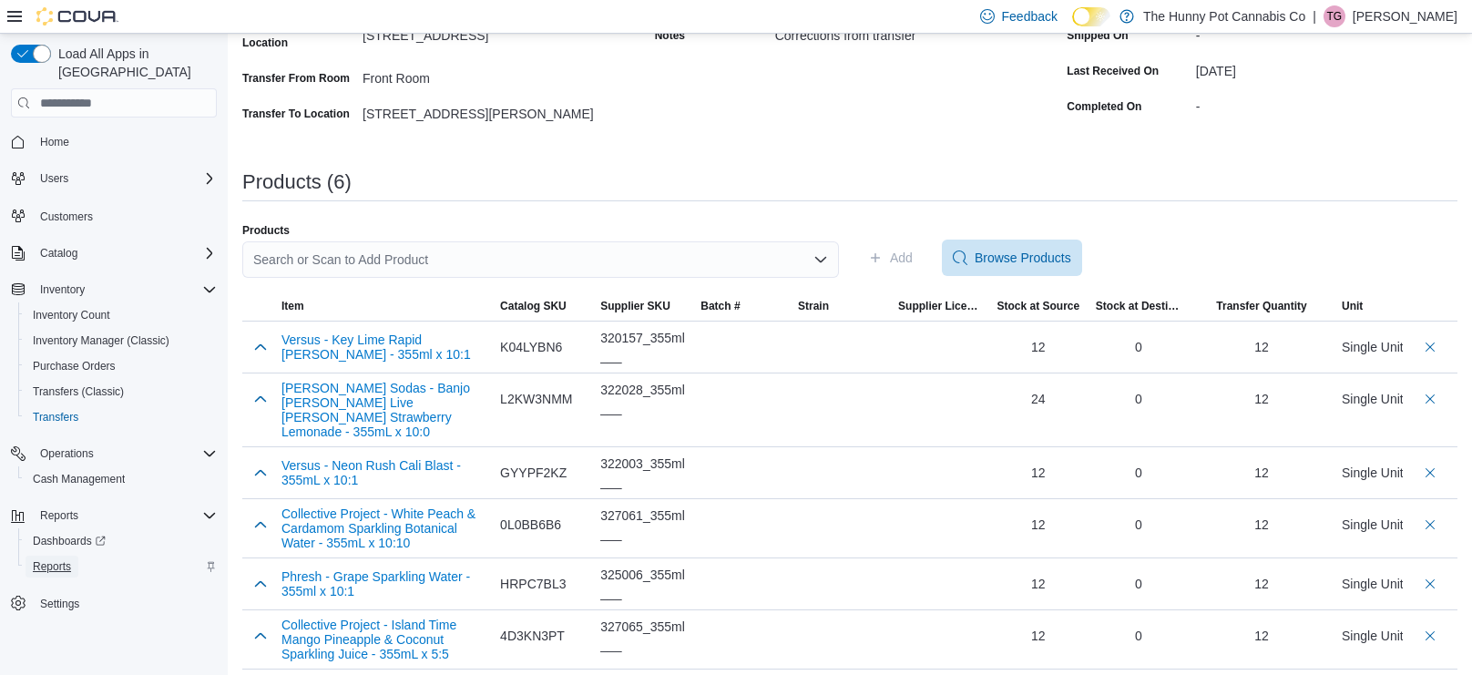
click at [40, 559] on span "Reports" at bounding box center [52, 566] width 38 height 15
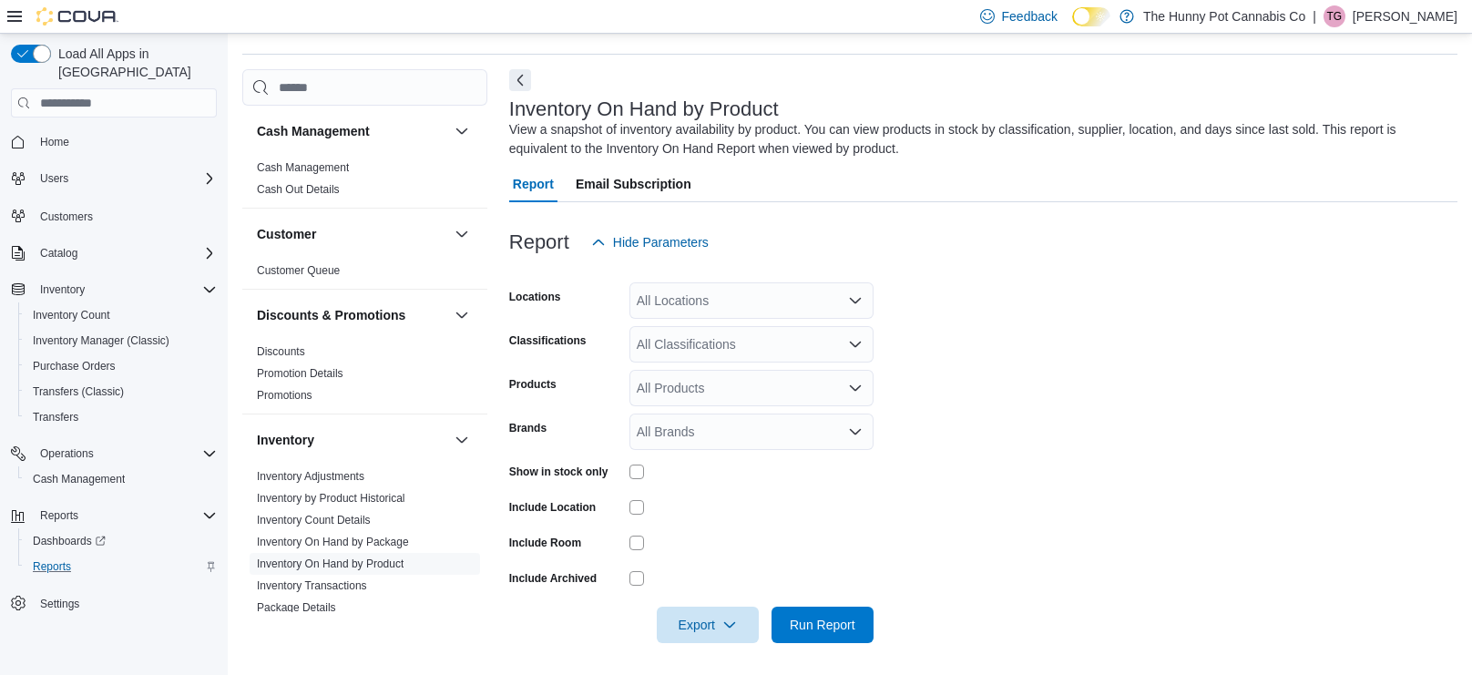
scroll to position [57, 0]
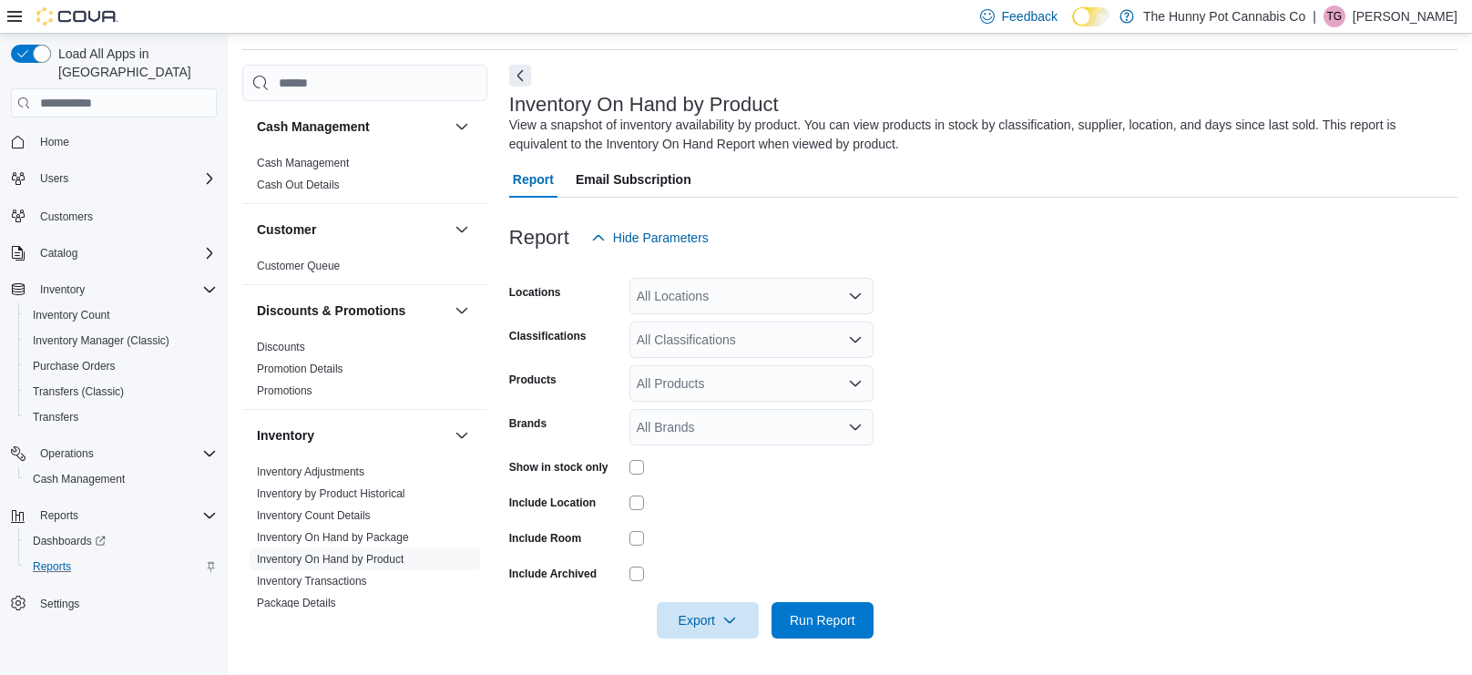
click at [687, 307] on div "All Locations" at bounding box center [752, 296] width 244 height 36
type input "***"
click at [687, 321] on span "659 Upper James St" at bounding box center [784, 327] width 231 height 18
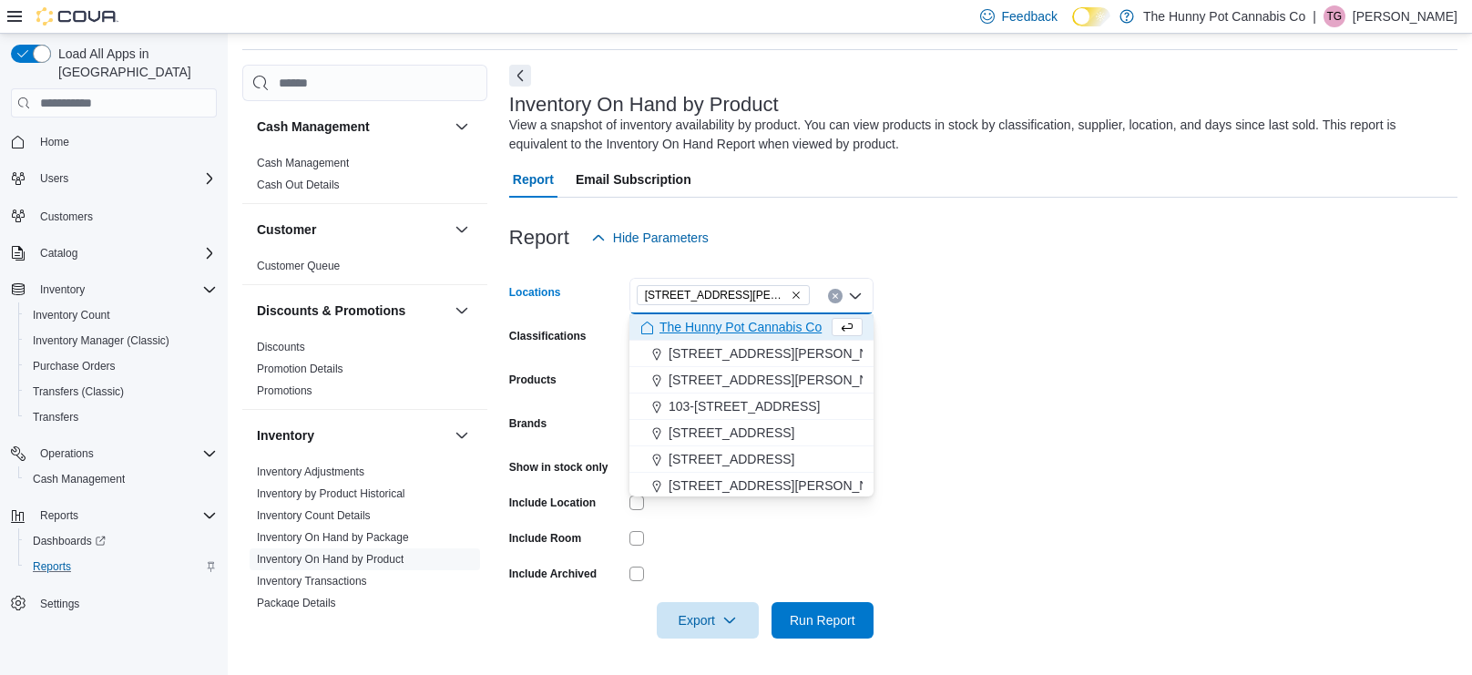
click at [948, 382] on form "Locations 659 Upper James St Combo box. Selected. 659 Upper James St. Press Bac…" at bounding box center [983, 447] width 948 height 383
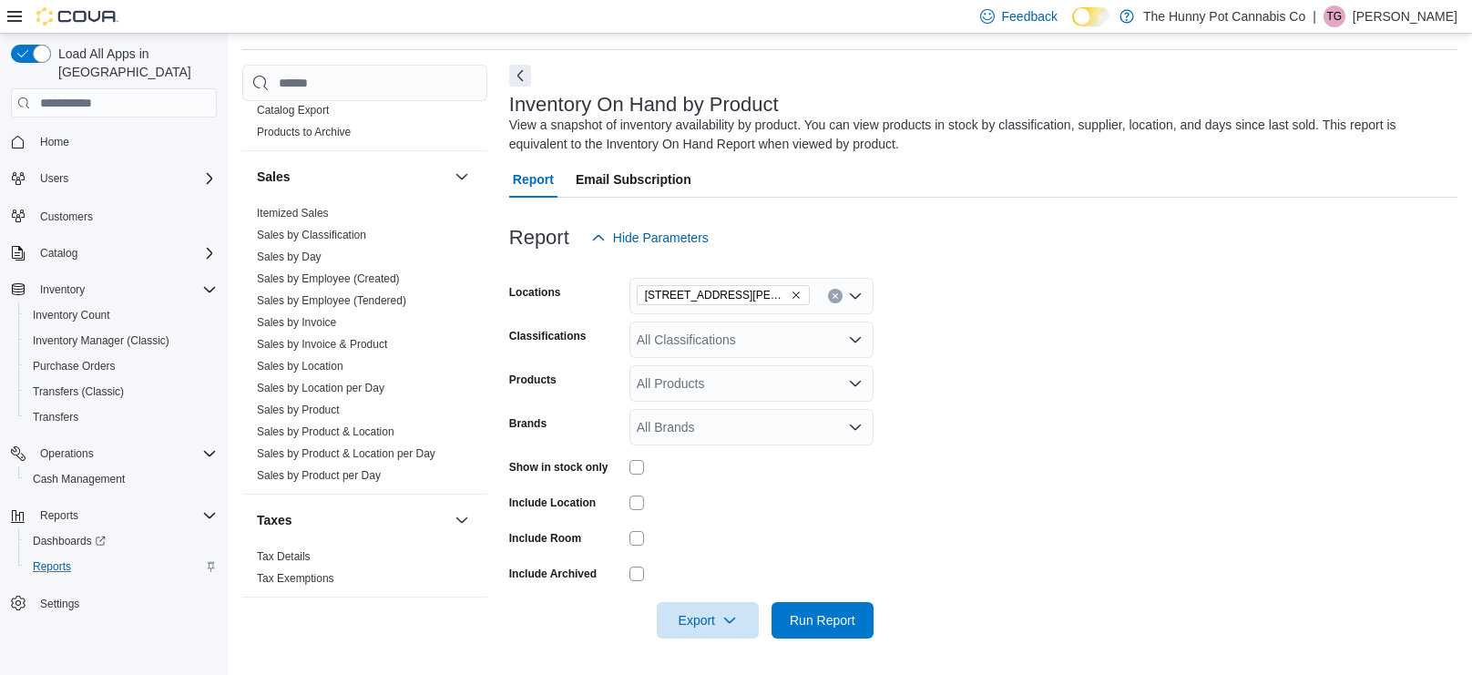
scroll to position [955, 0]
click at [350, 337] on link "Sales by Invoice & Product" at bounding box center [322, 338] width 130 height 13
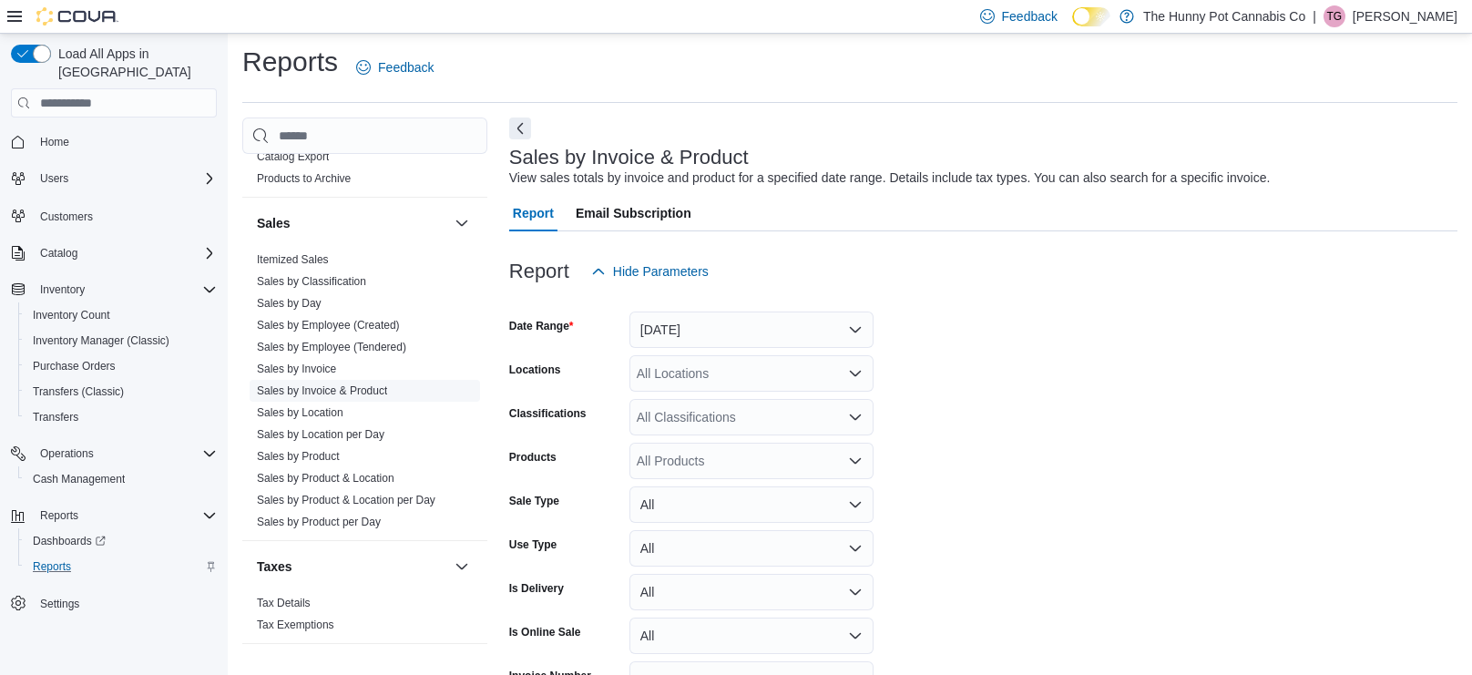
scroll to position [42, 0]
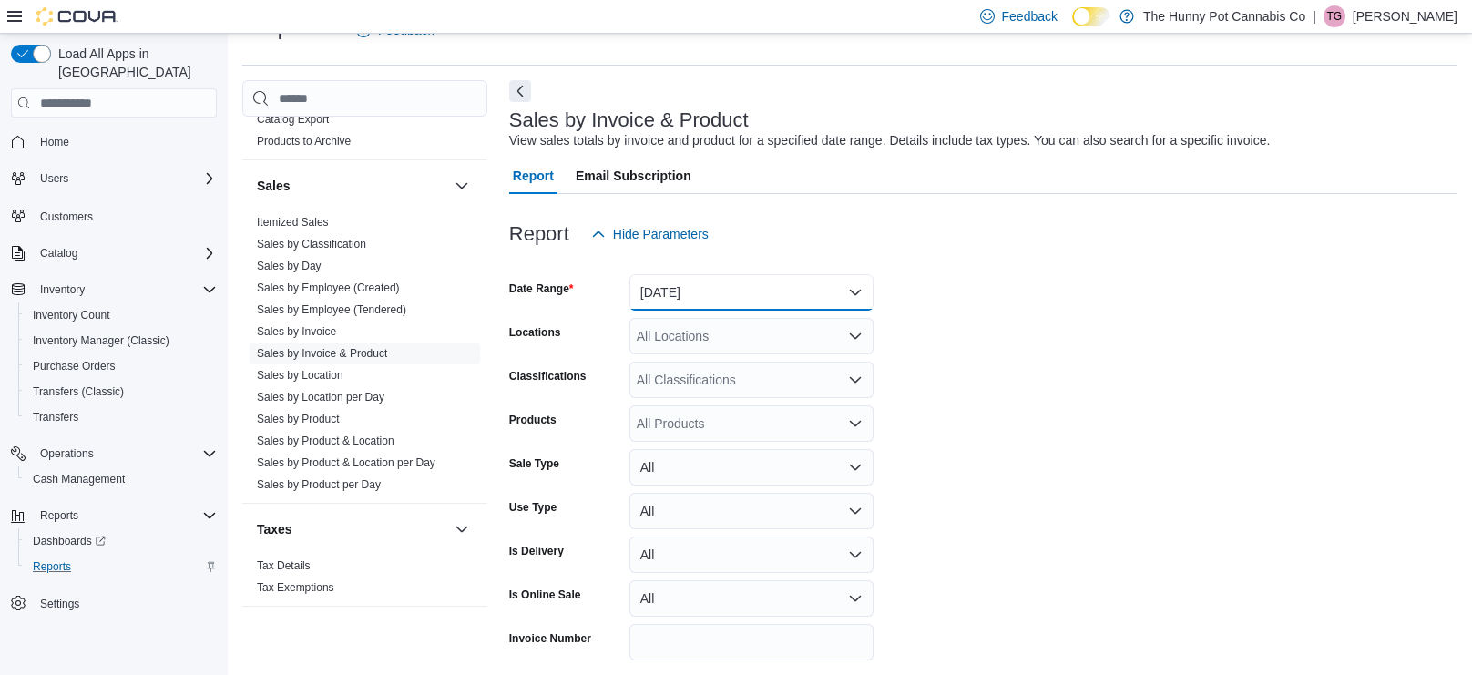
click at [860, 291] on button "Yesterday" at bounding box center [752, 292] width 244 height 36
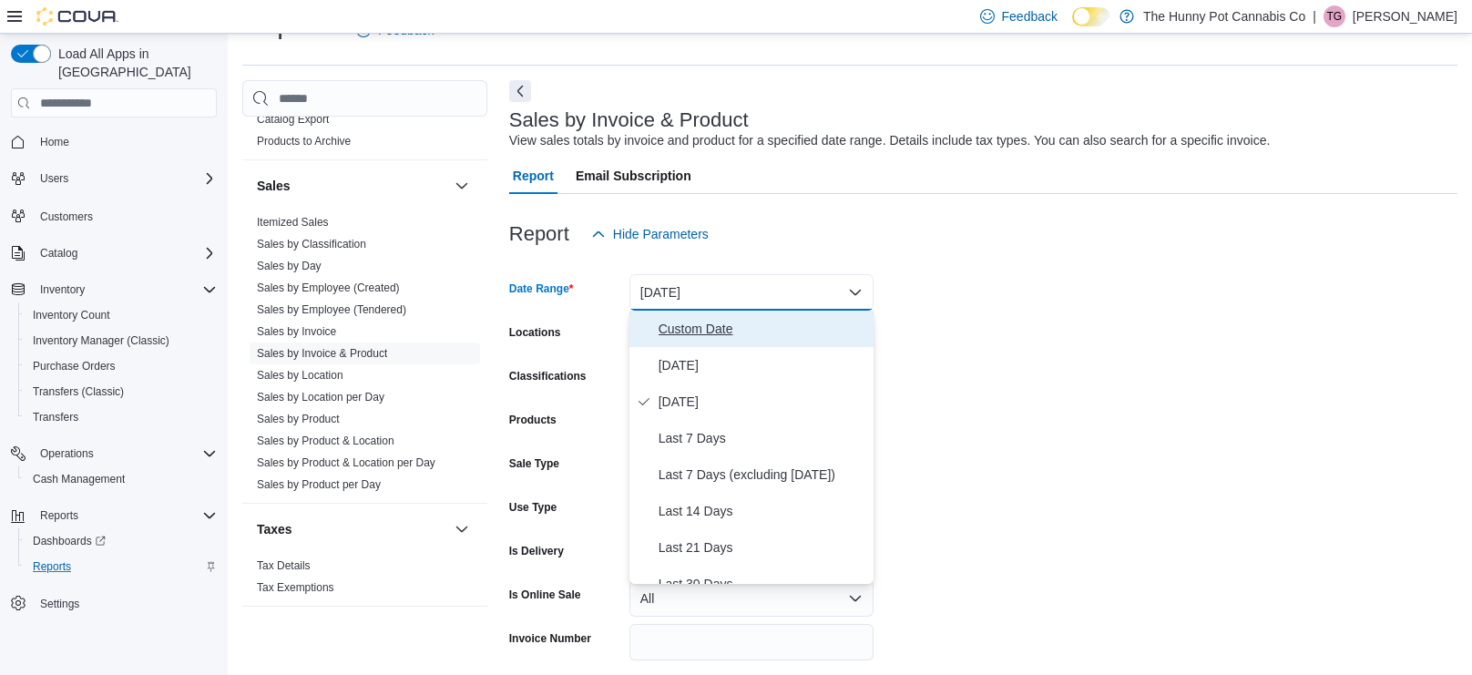
click at [706, 328] on span "Custom Date" at bounding box center [763, 329] width 208 height 22
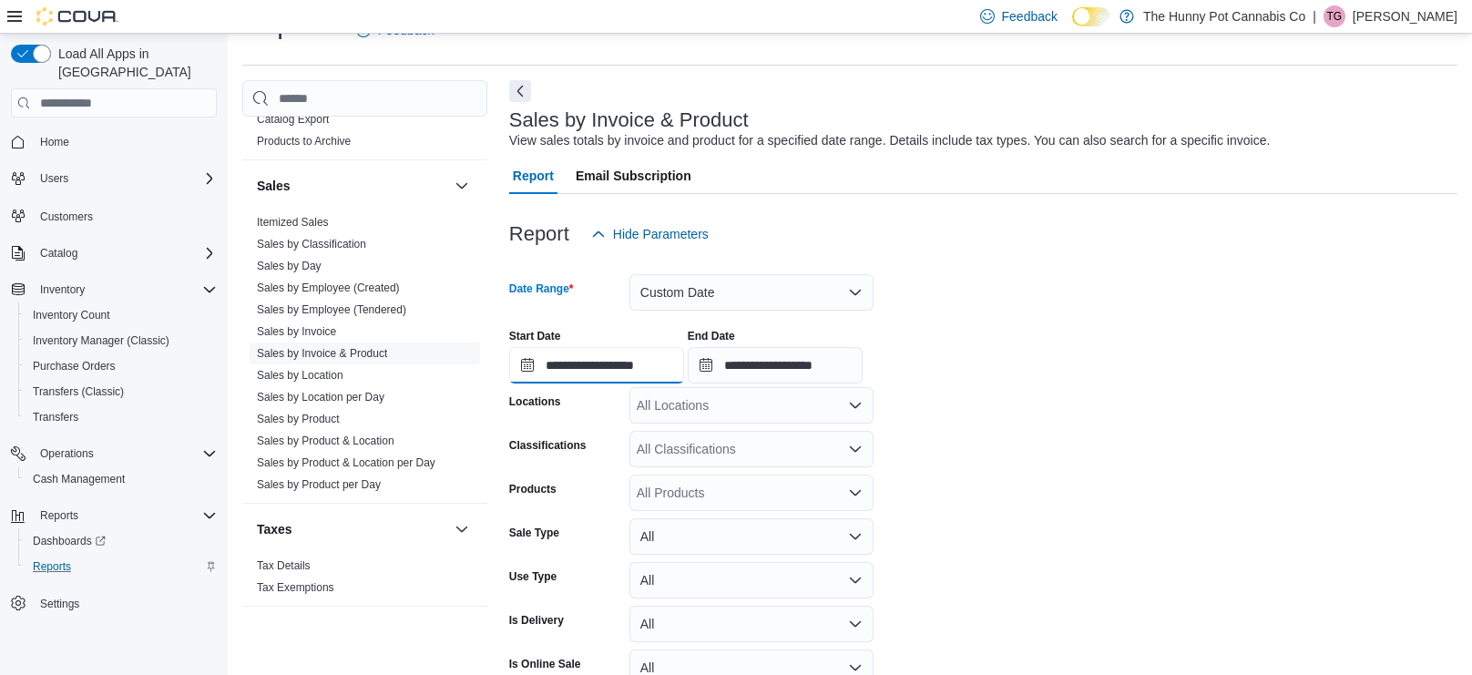
click at [522, 360] on input "**********" at bounding box center [596, 365] width 175 height 36
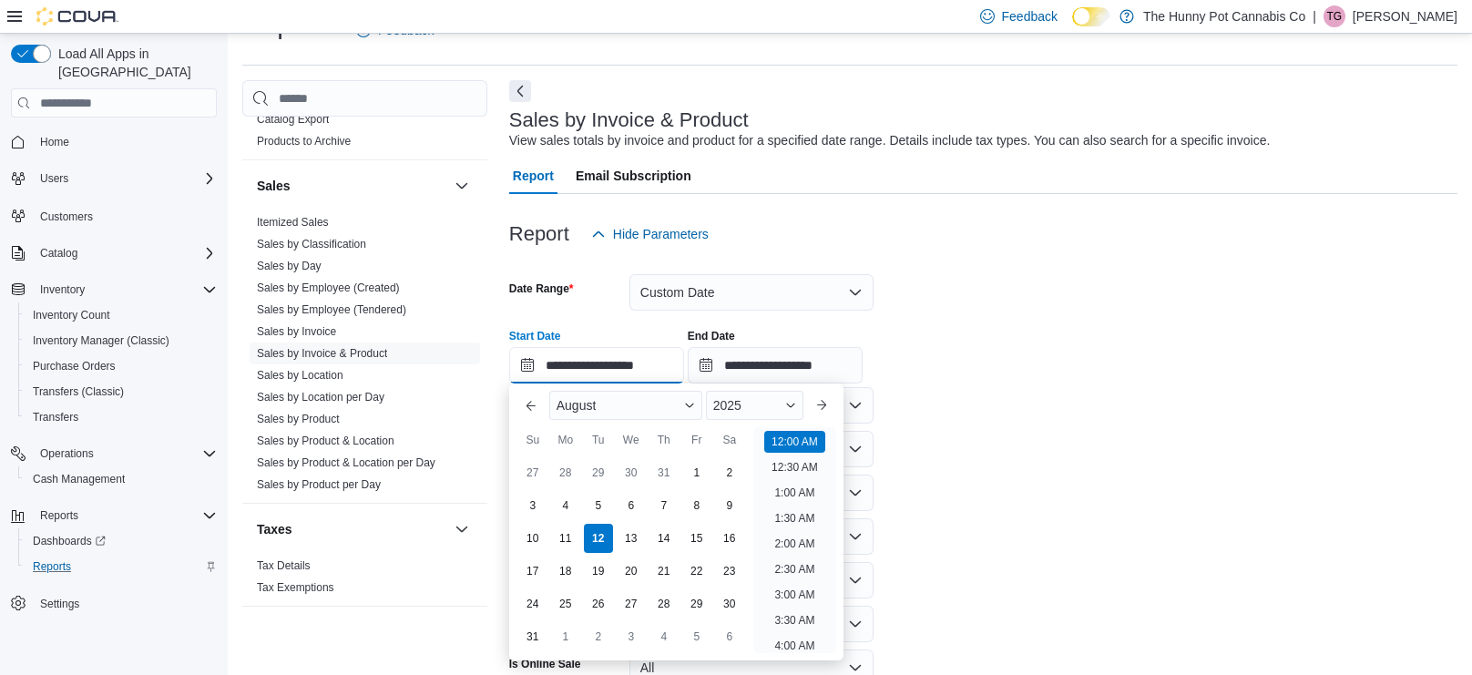
scroll to position [56, 0]
click at [571, 473] on div "28" at bounding box center [565, 472] width 32 height 32
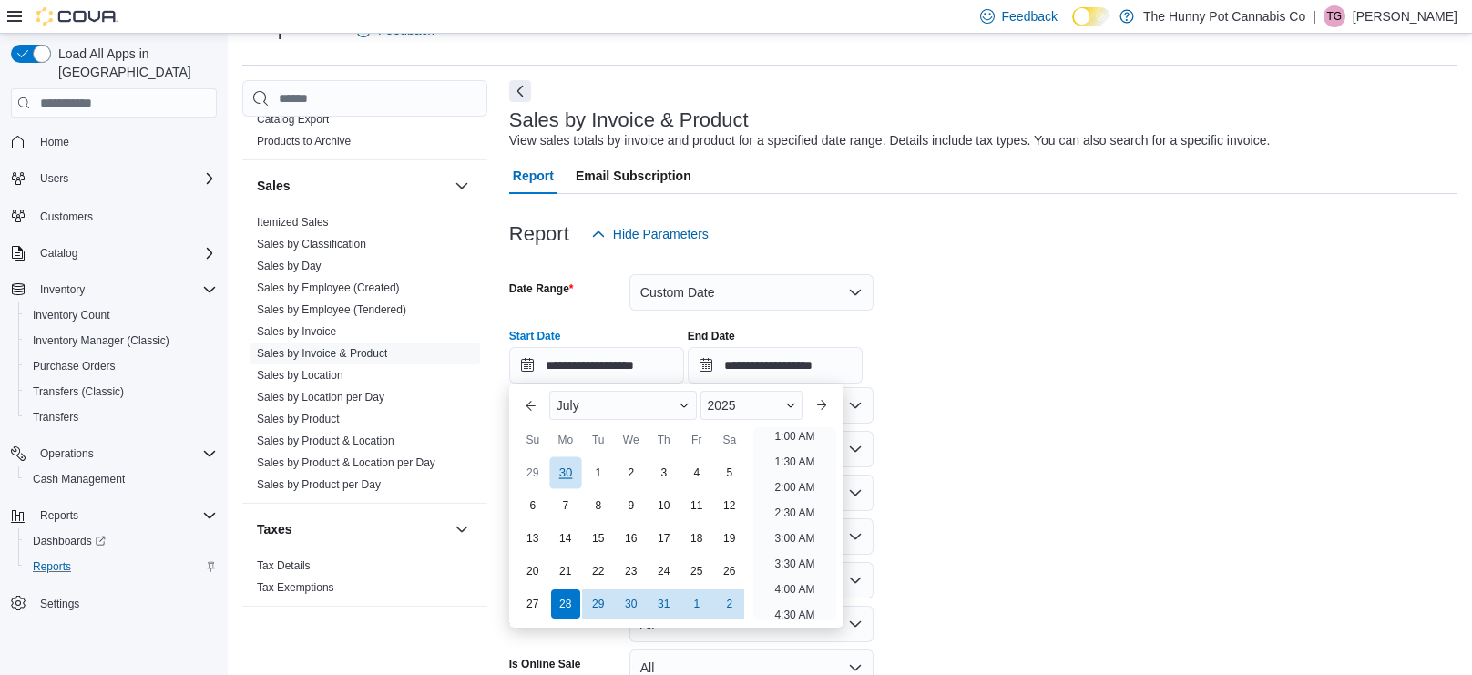
scroll to position [4, 0]
click at [527, 599] on div "27" at bounding box center [533, 604] width 32 height 32
type input "**********"
click at [863, 364] on input "**********" at bounding box center [775, 365] width 175 height 36
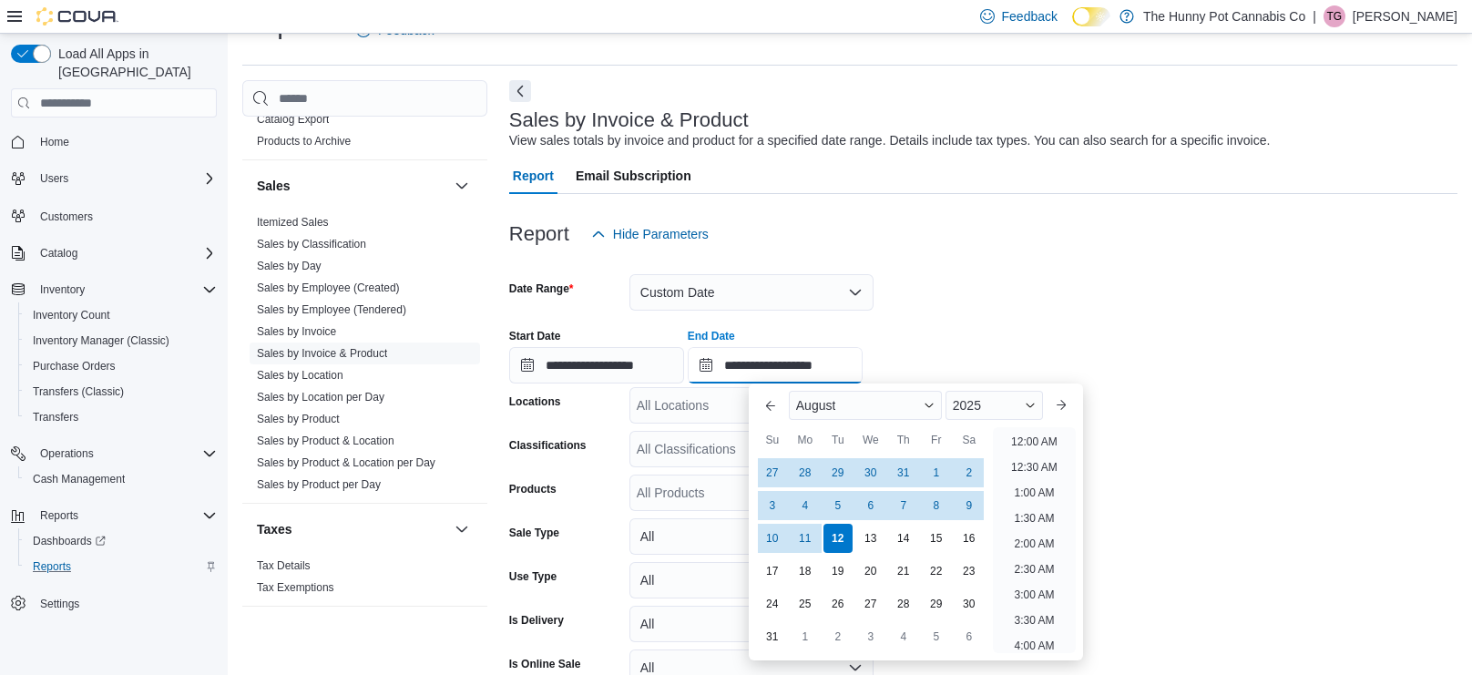
scroll to position [1001, 0]
click at [778, 532] on div "10" at bounding box center [772, 538] width 32 height 32
type input "**********"
click at [1191, 271] on div at bounding box center [983, 263] width 948 height 22
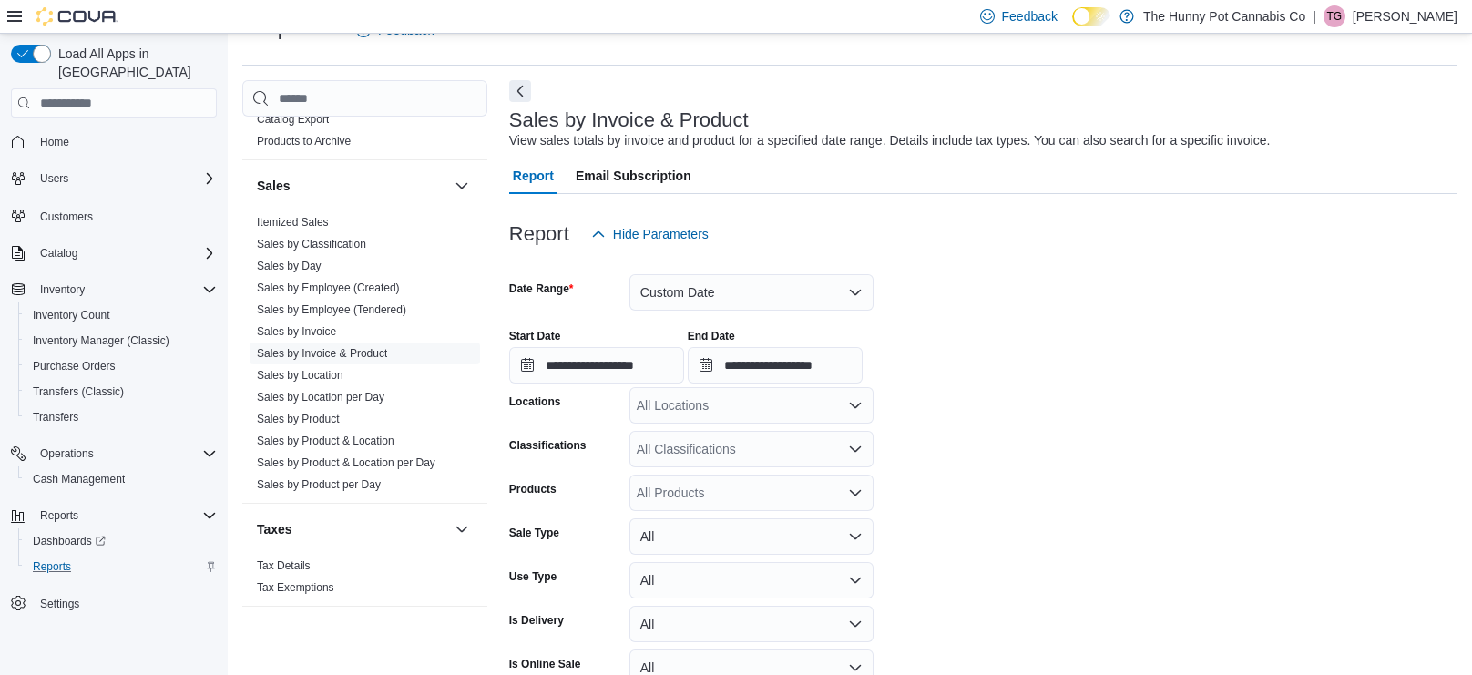
click at [773, 403] on div "All Locations" at bounding box center [752, 405] width 244 height 36
type input "***"
click at [765, 434] on span "659 Upper James St" at bounding box center [784, 436] width 231 height 18
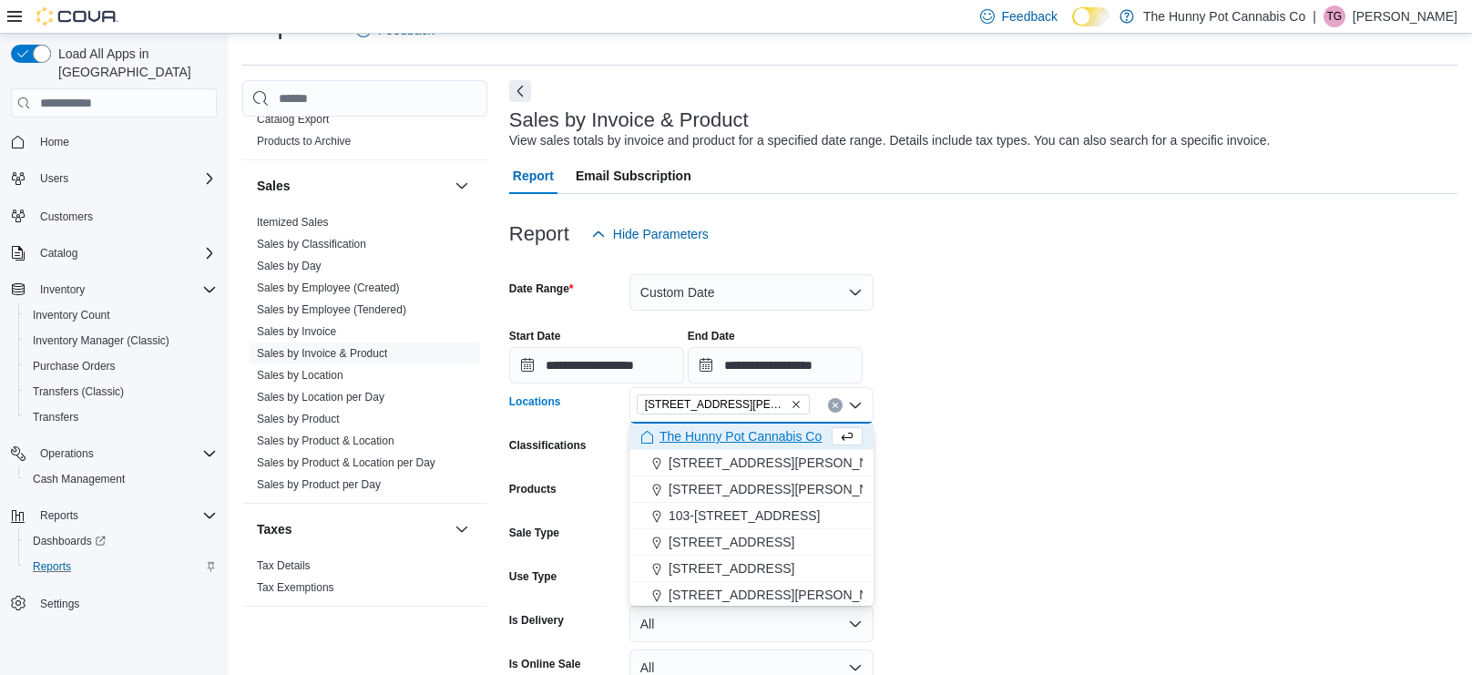
click at [929, 527] on form "**********" at bounding box center [983, 516] width 948 height 528
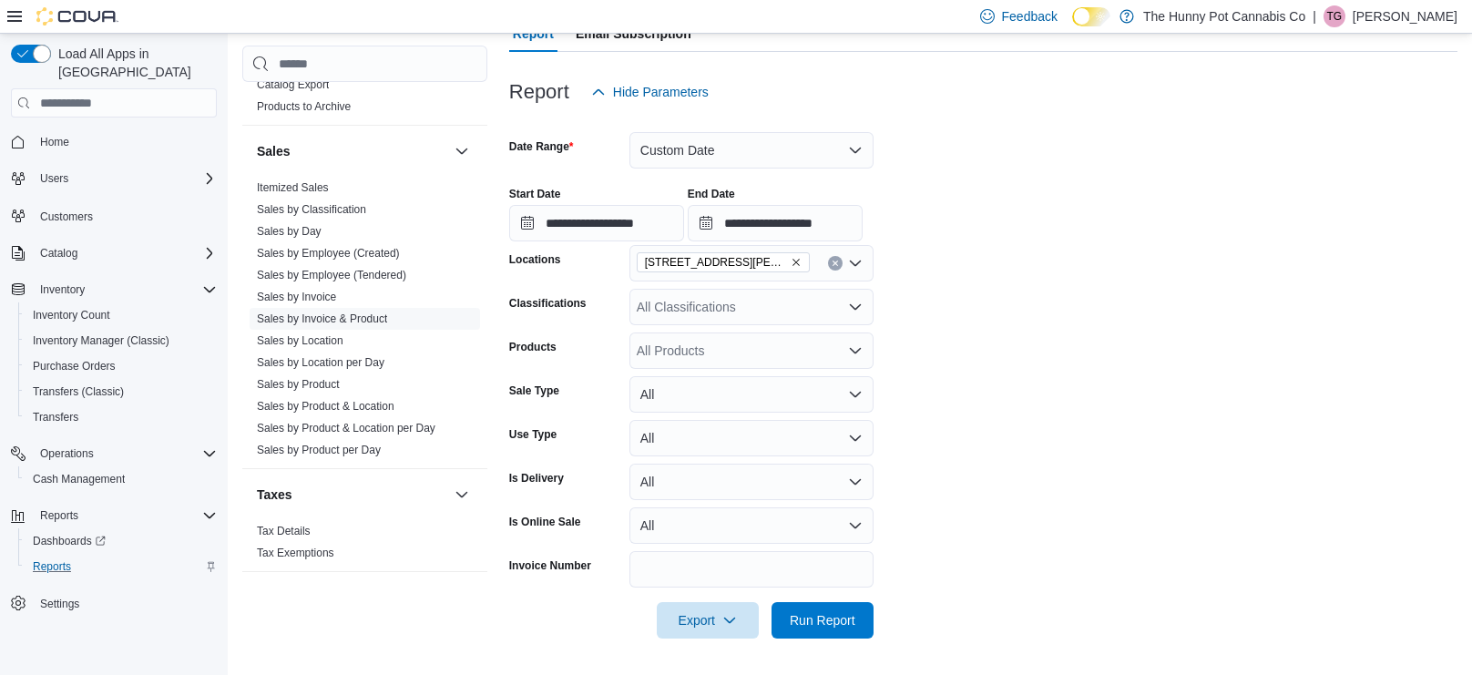
scroll to position [183, 0]
click at [810, 609] on span "Run Report" at bounding box center [823, 620] width 80 height 36
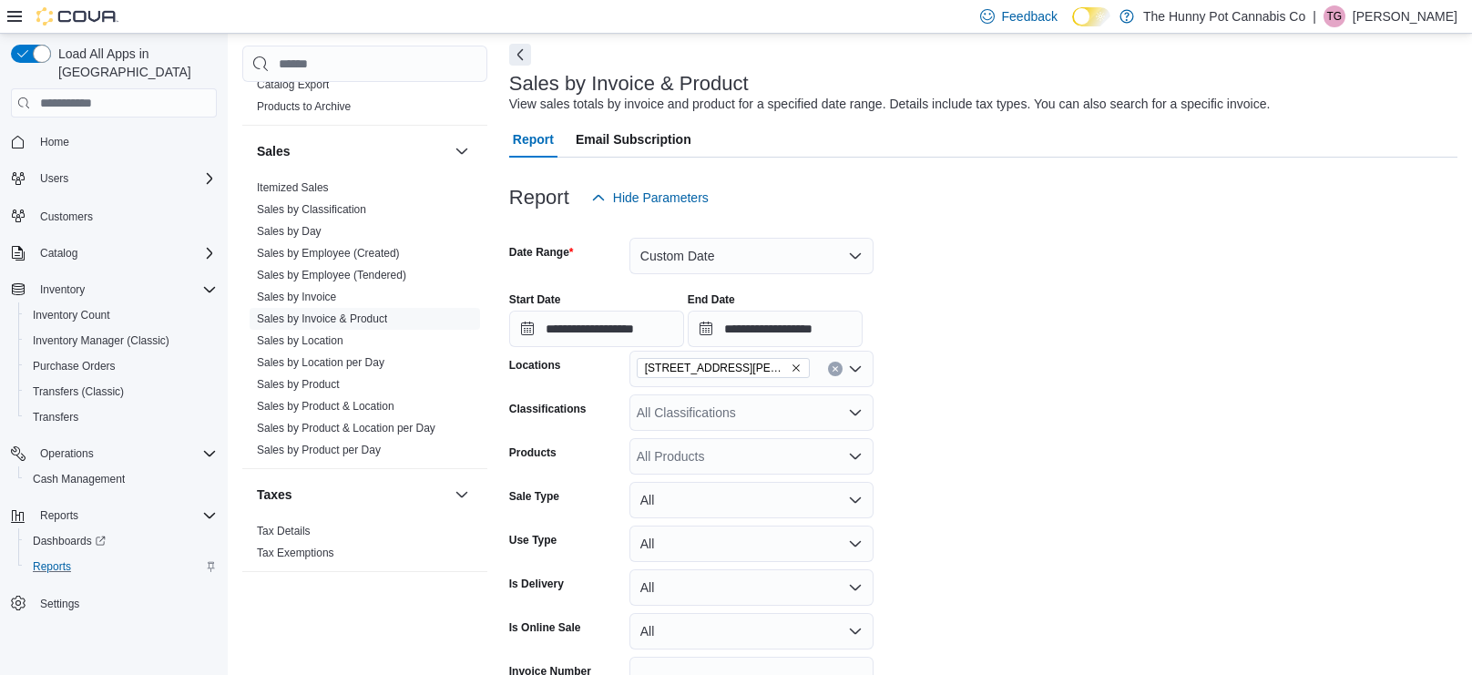
scroll to position [182, 0]
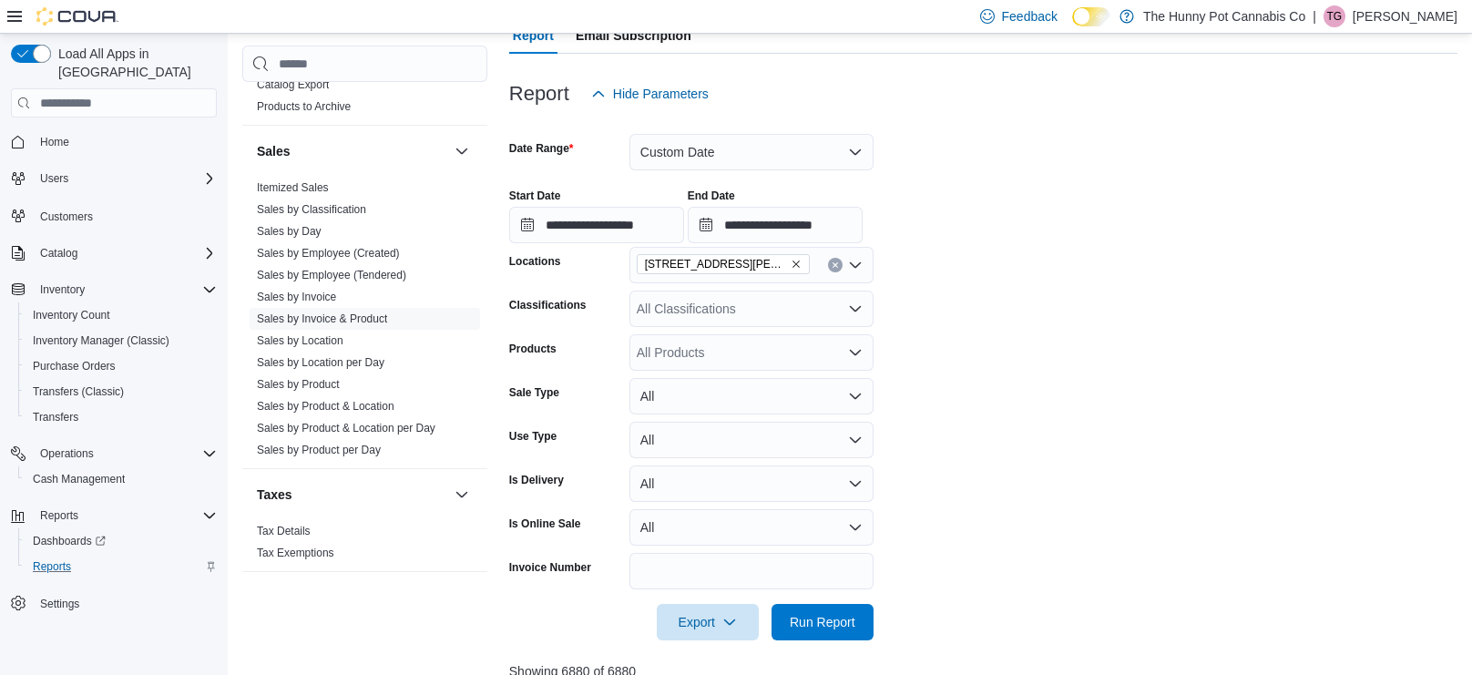
click at [735, 348] on div "All Products" at bounding box center [752, 352] width 244 height 36
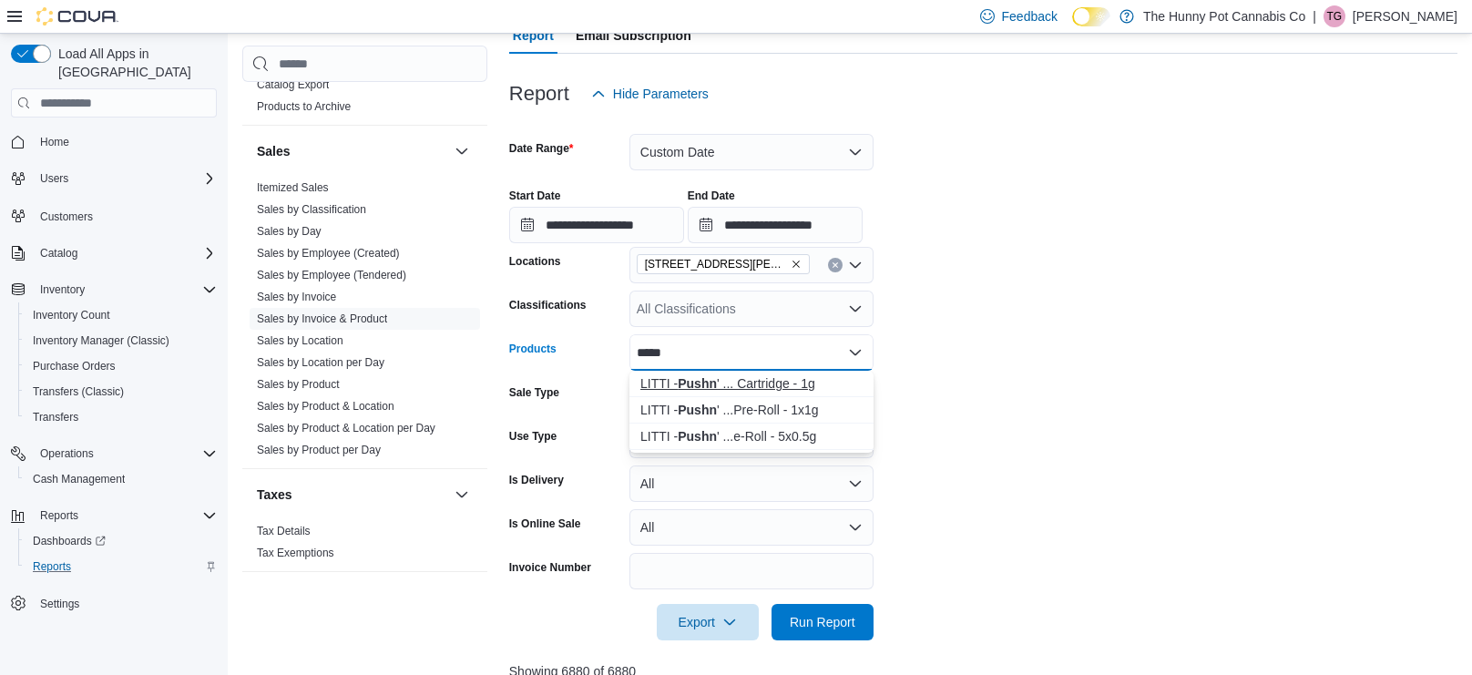
type input "*****"
click at [712, 387] on strong "Pushn" at bounding box center [697, 383] width 39 height 15
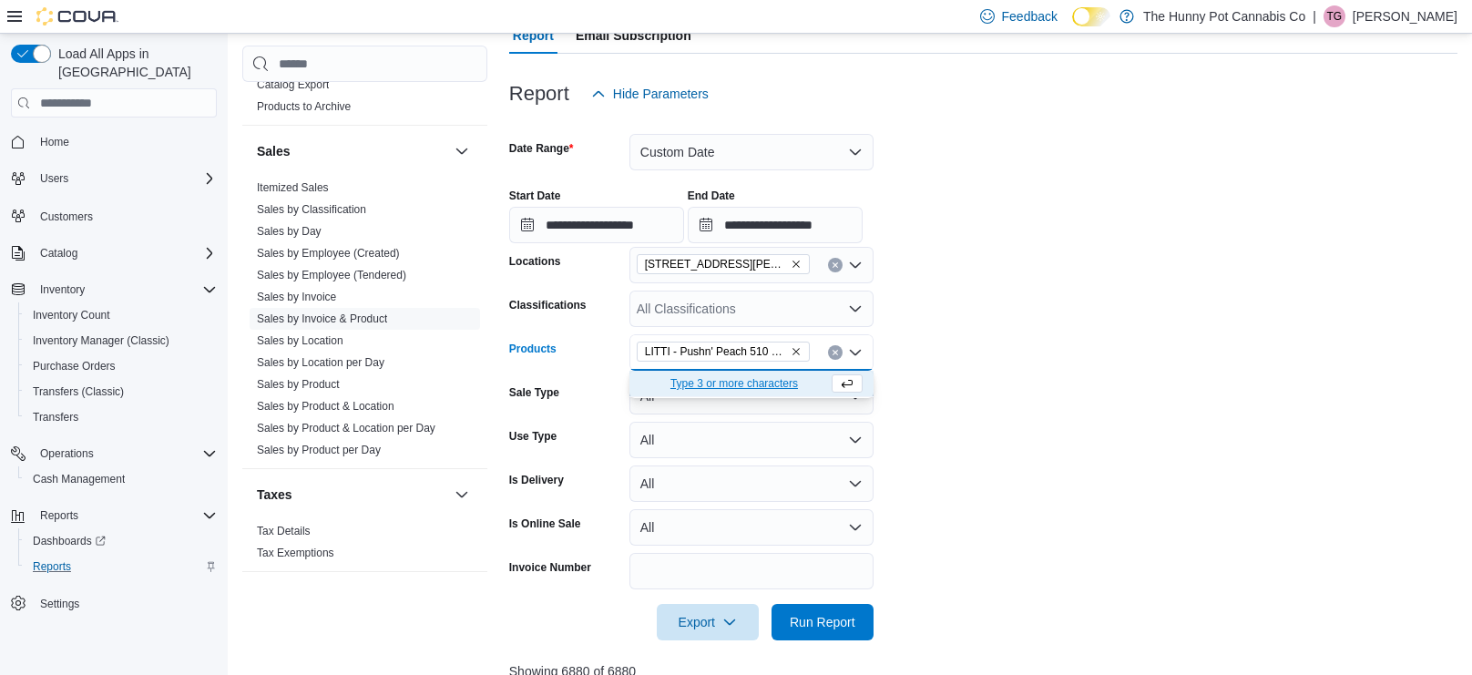
click at [985, 397] on form "**********" at bounding box center [983, 376] width 948 height 528
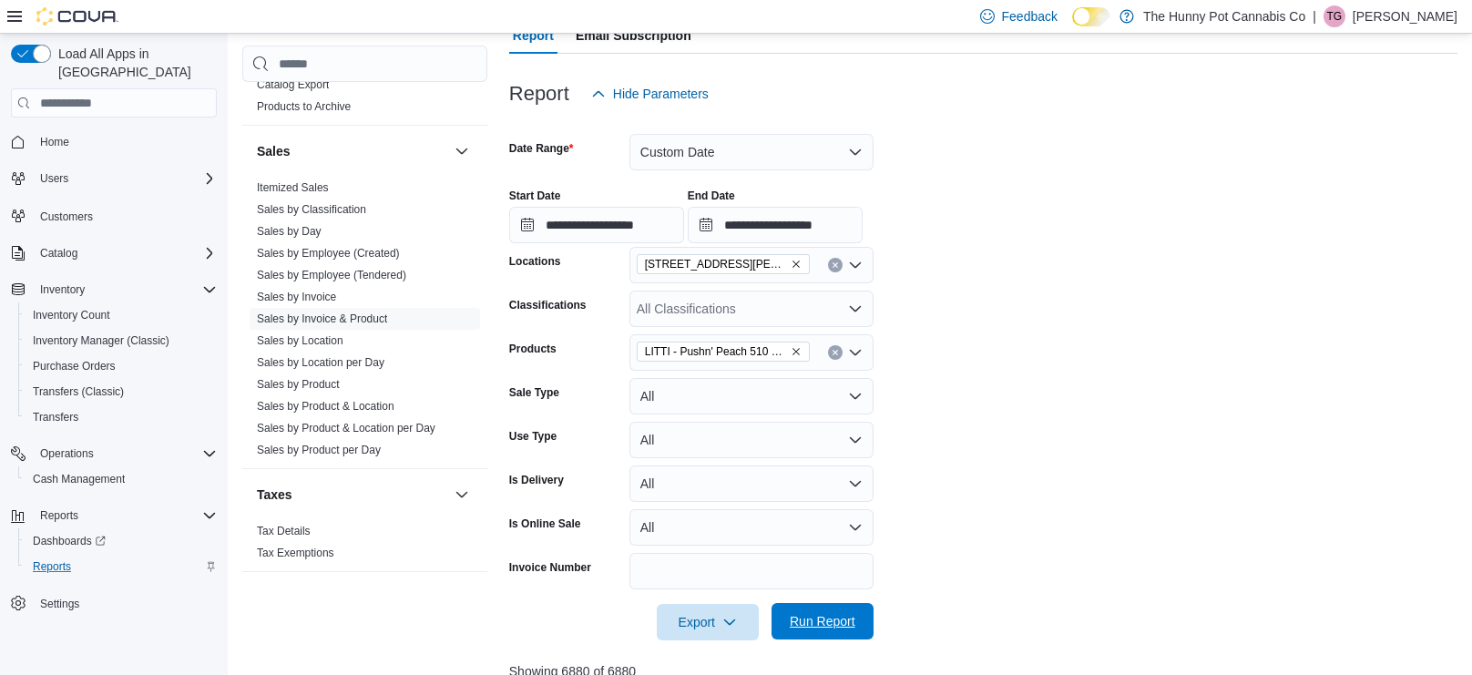
click at [835, 615] on span "Run Report" at bounding box center [823, 621] width 66 height 18
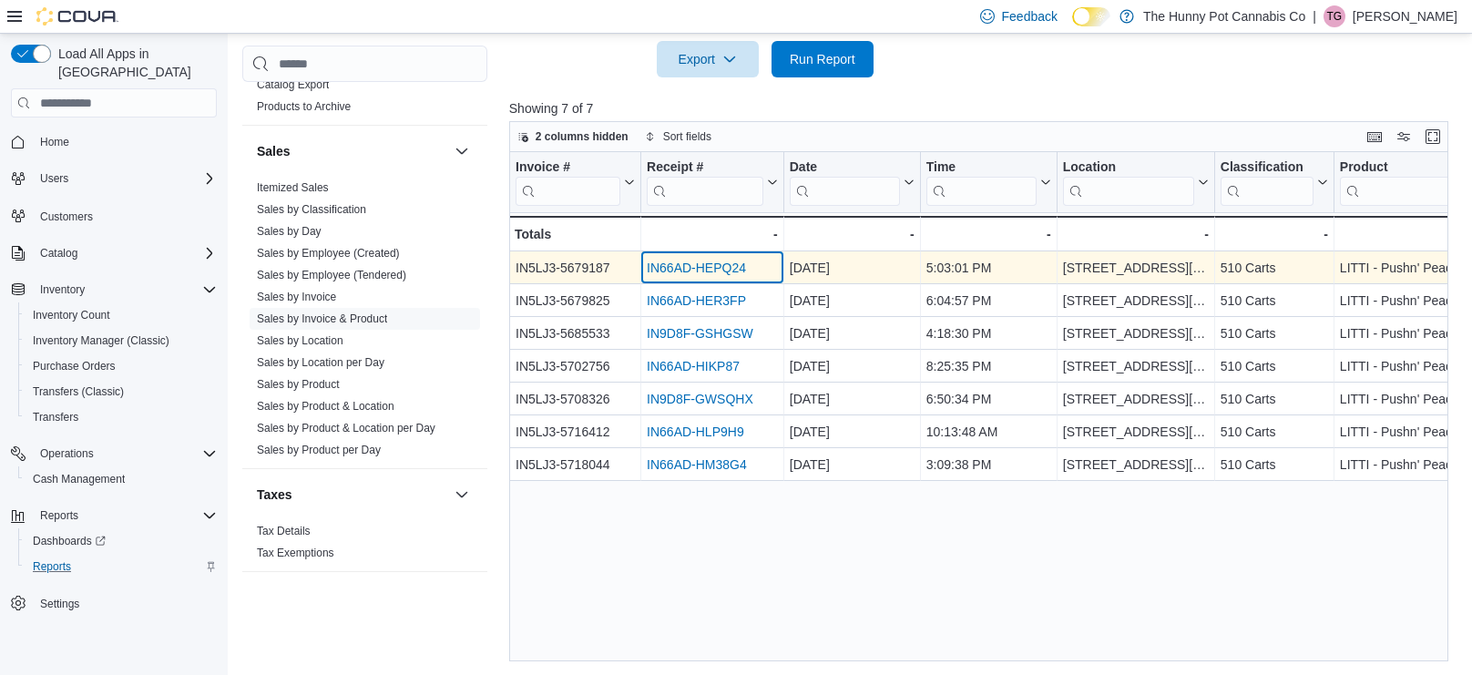
click at [734, 273] on div "IN66AD-HEPQ24" at bounding box center [712, 268] width 131 height 22
click at [726, 266] on link "IN66AD-HEPQ24" at bounding box center [696, 268] width 99 height 15
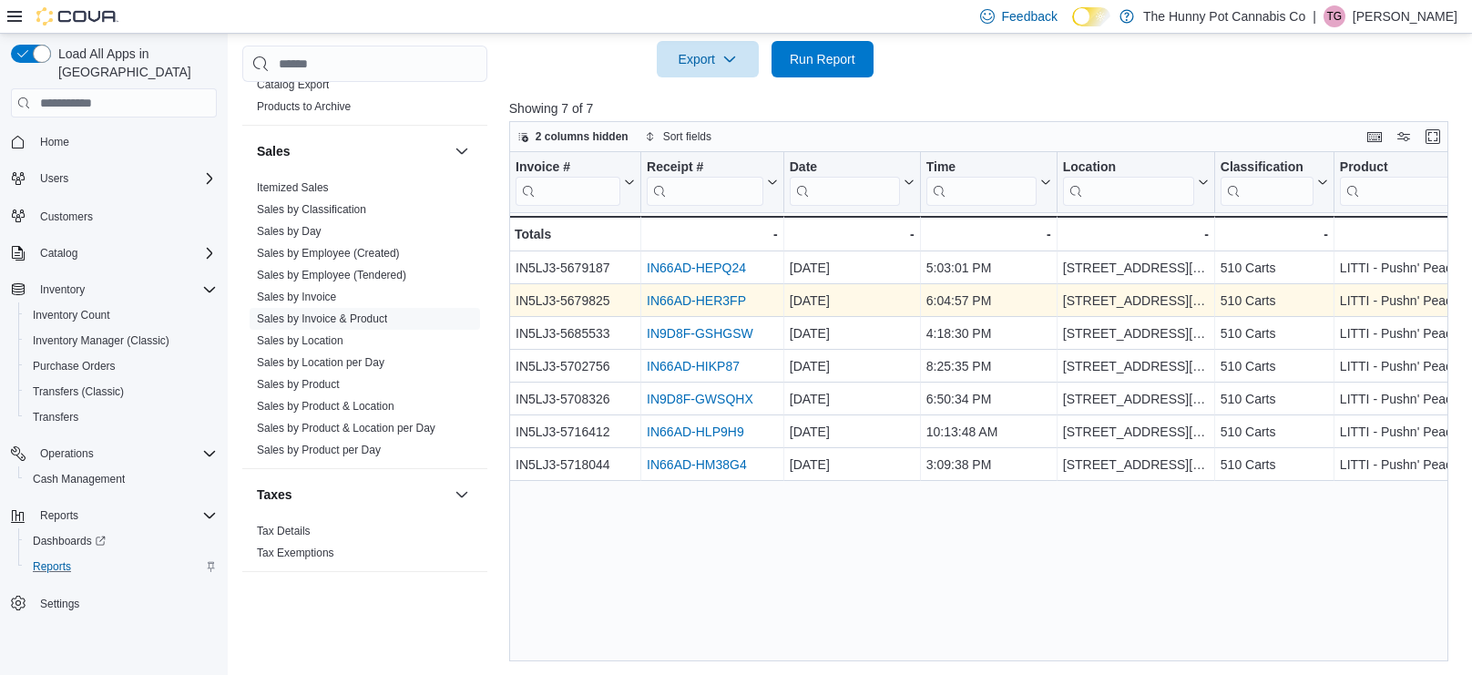
click at [732, 301] on link "IN66AD-HER3FP" at bounding box center [696, 300] width 99 height 15
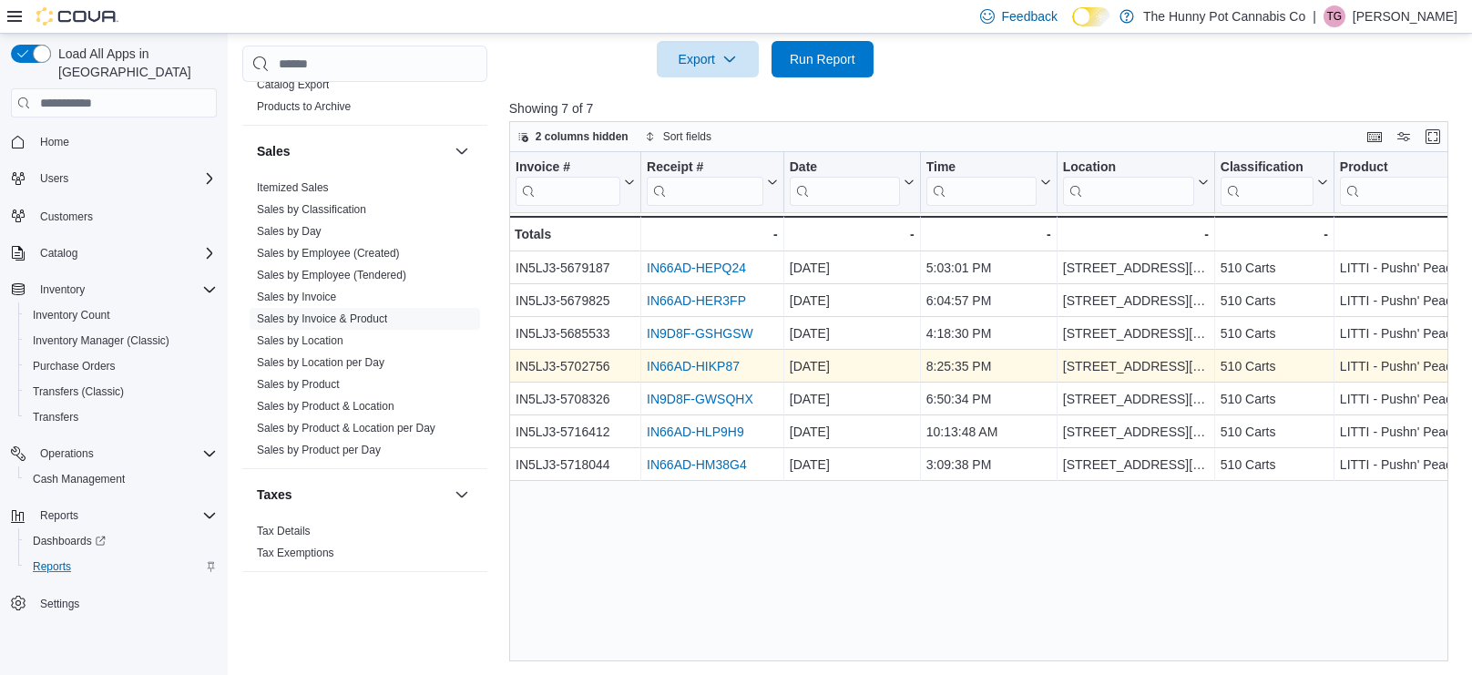
click at [727, 369] on link "IN66AD-HIKP87" at bounding box center [693, 366] width 93 height 15
click at [723, 368] on link "IN66AD-HIKP87" at bounding box center [693, 366] width 93 height 15
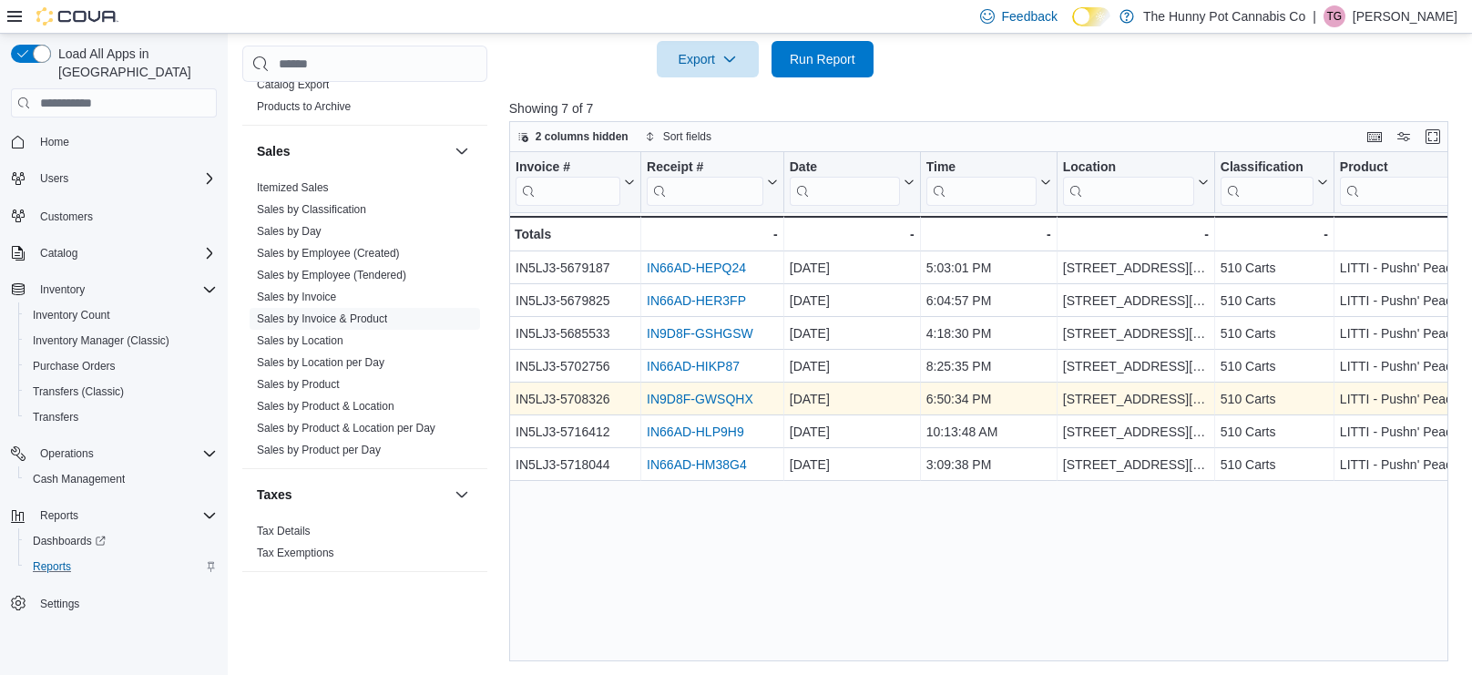
click at [682, 398] on link "IN9D8F-GWSQHX" at bounding box center [700, 399] width 107 height 15
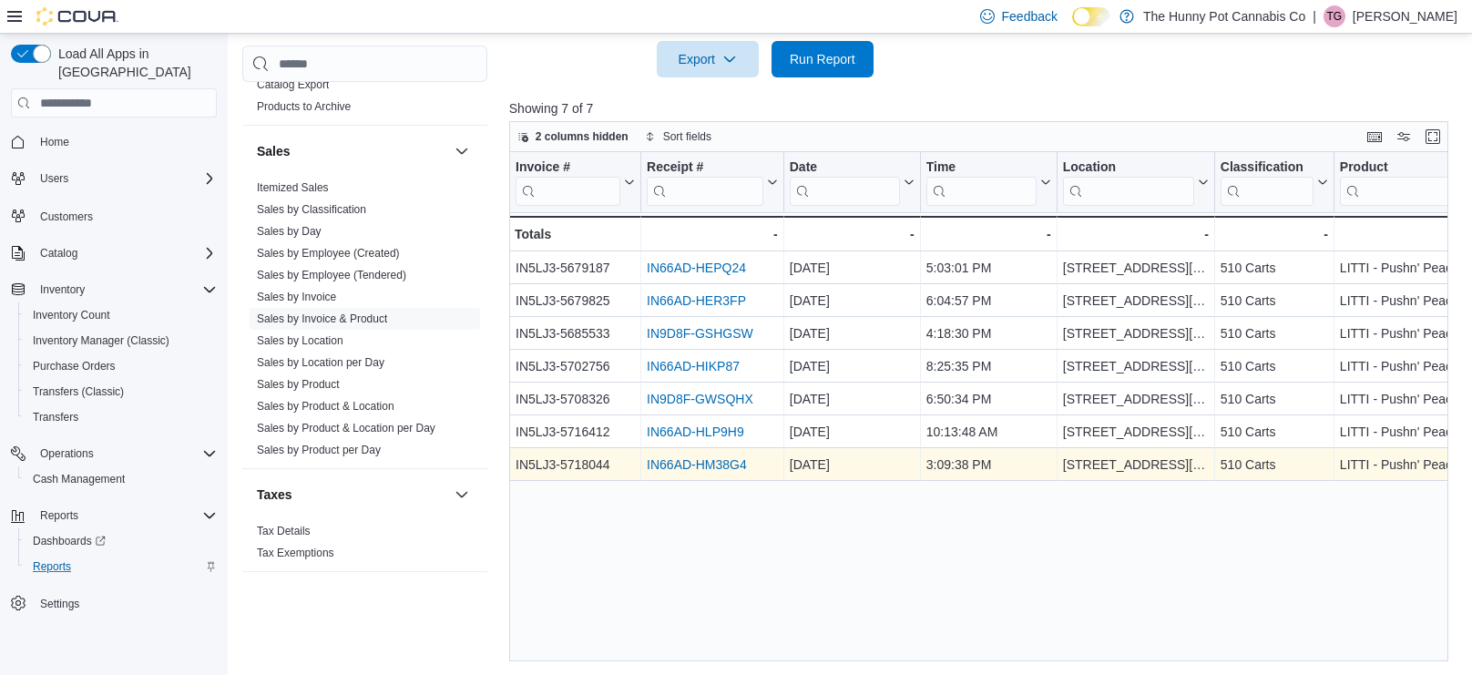
click at [727, 457] on link "IN66AD-HM38G4" at bounding box center [697, 464] width 100 height 15
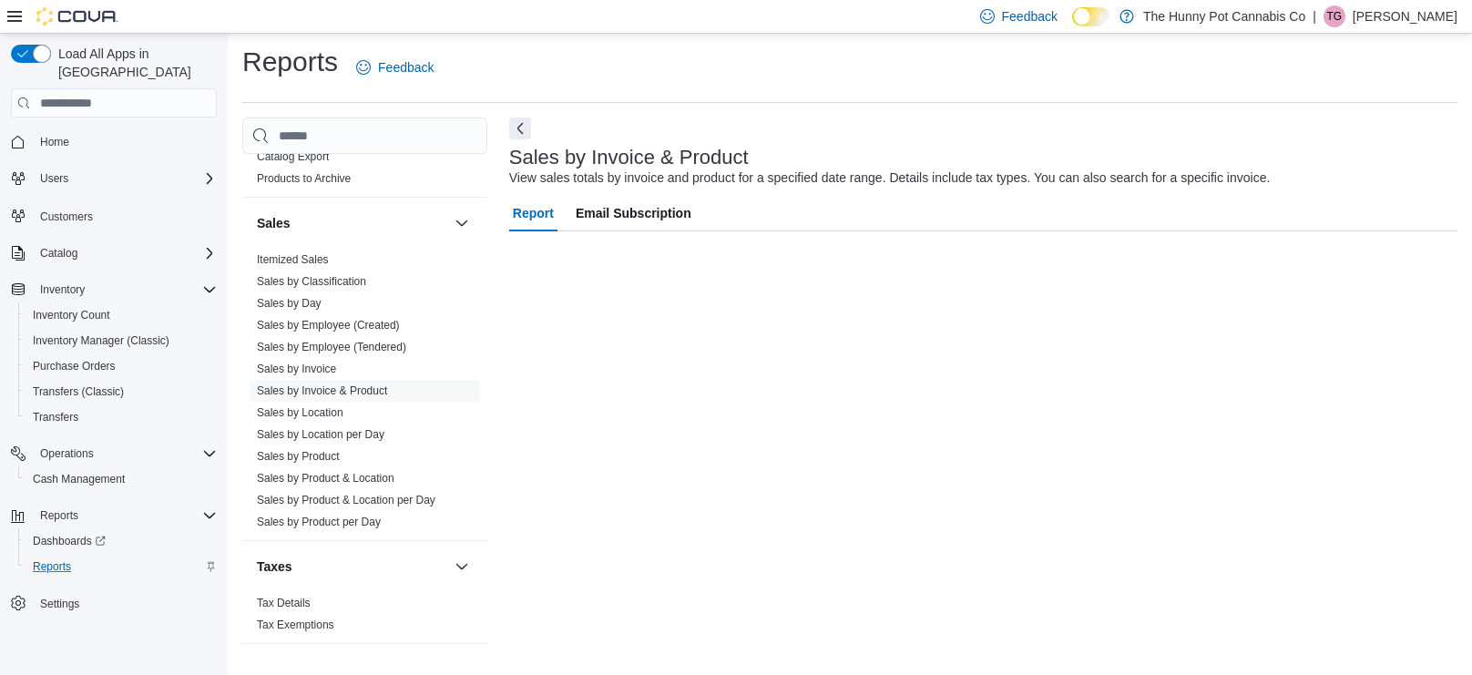
scroll to position [5, 0]
